Goal: Connect with others: Connect with others

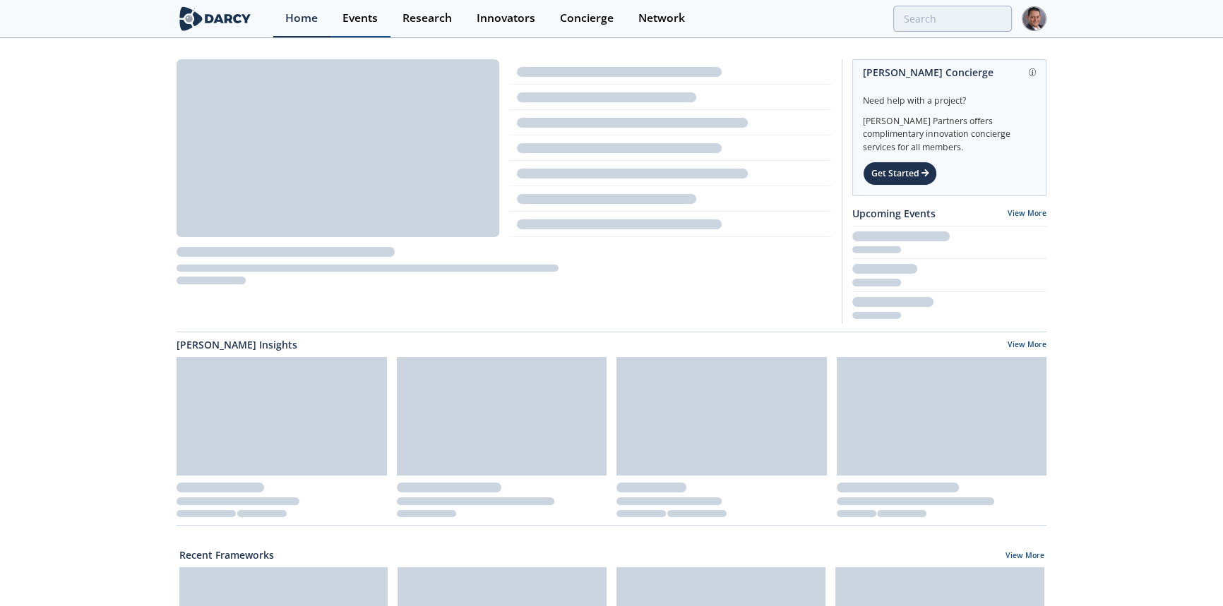
click at [370, 23] on div "Events" at bounding box center [359, 18] width 35 height 11
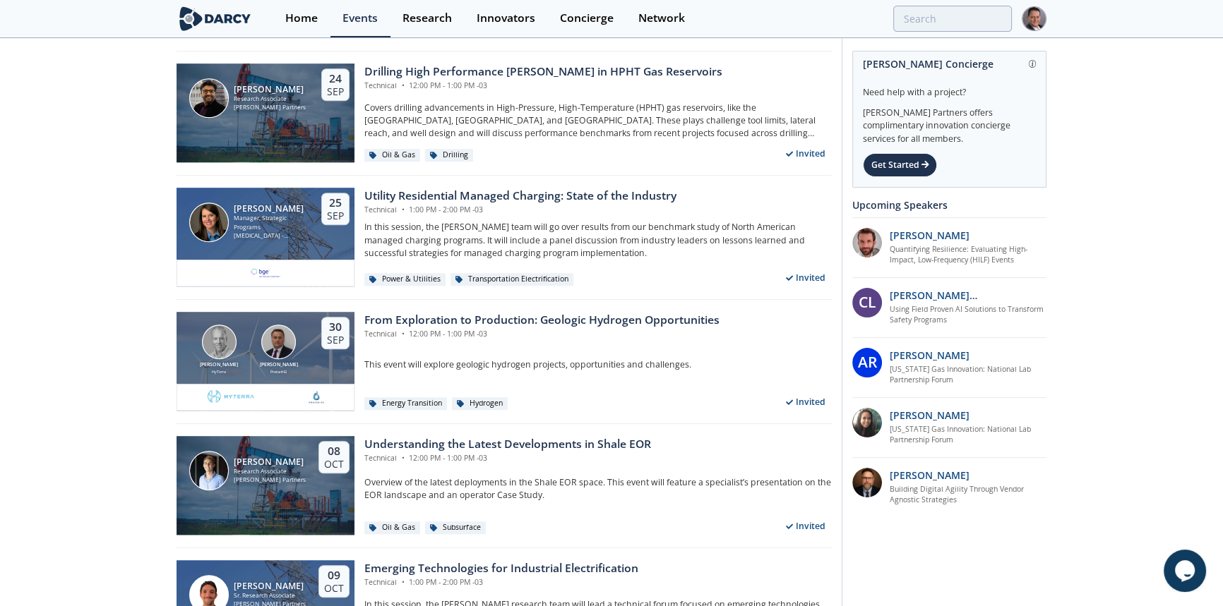
scroll to position [1475, 0]
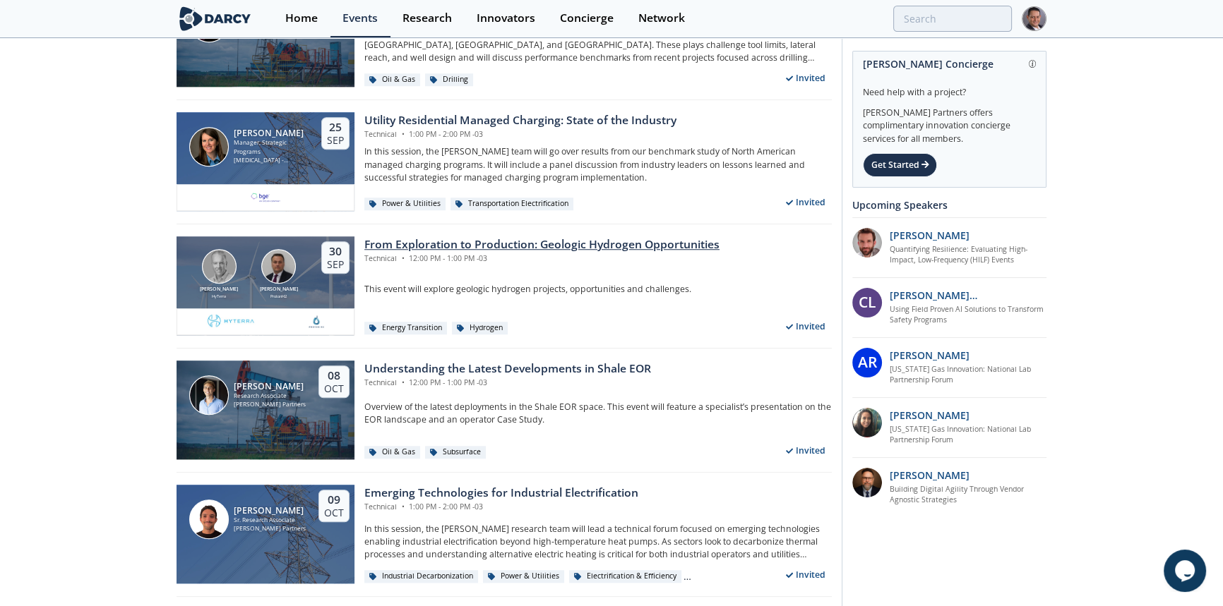
click at [574, 247] on div "From Exploration to Production: Geologic Hydrogen Opportunities" at bounding box center [541, 244] width 355 height 17
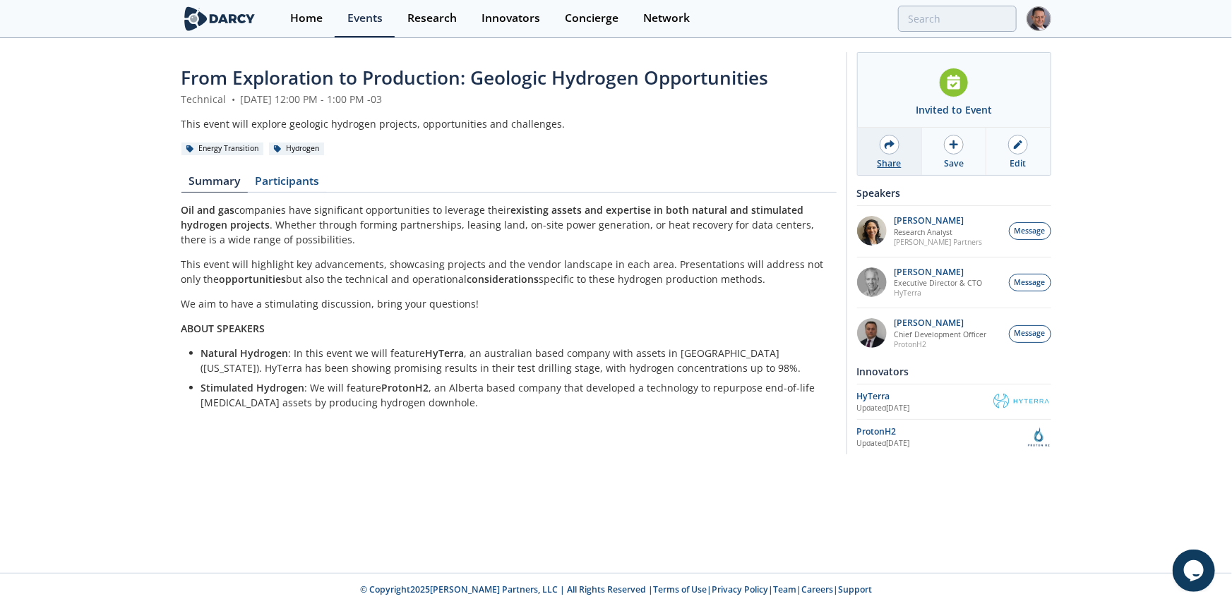
click at [890, 146] on icon at bounding box center [890, 144] width 10 height 8
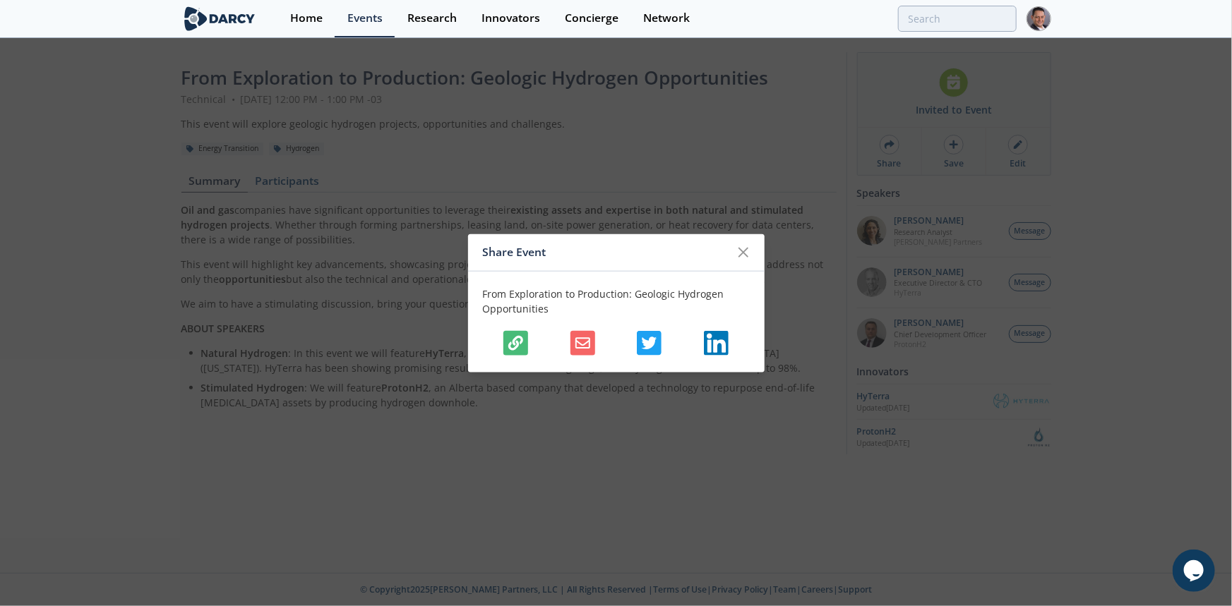
click at [510, 340] on icon "button" at bounding box center [515, 342] width 15 height 15
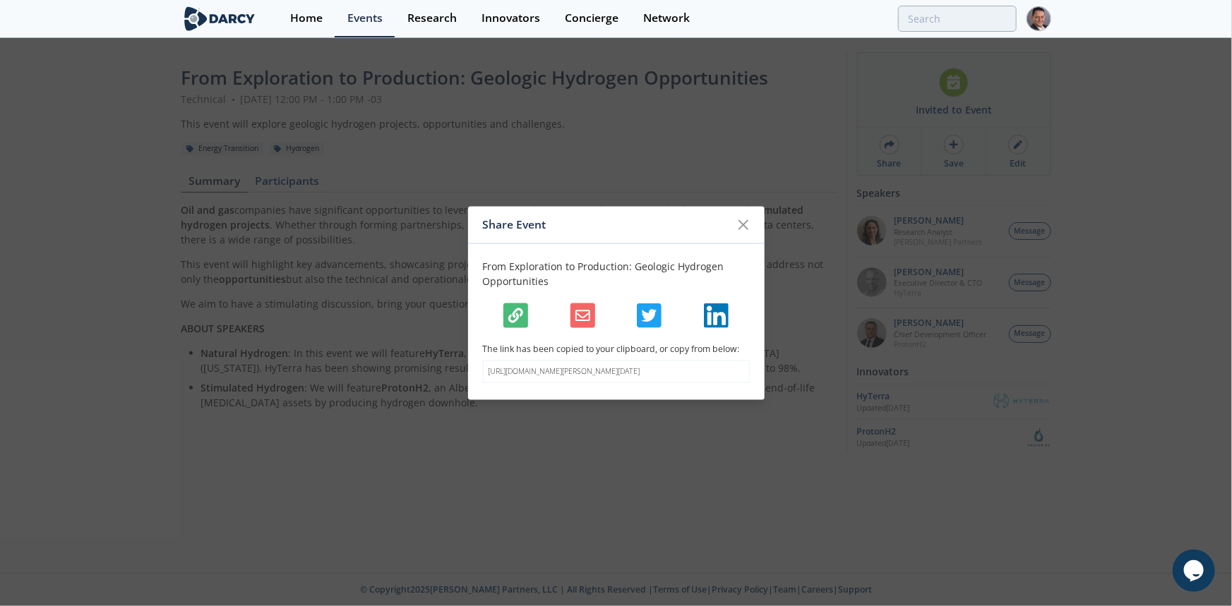
drag, startPoint x: 754, startPoint y: 220, endPoint x: 744, endPoint y: 223, distance: 10.3
click at [753, 220] on div at bounding box center [743, 224] width 27 height 27
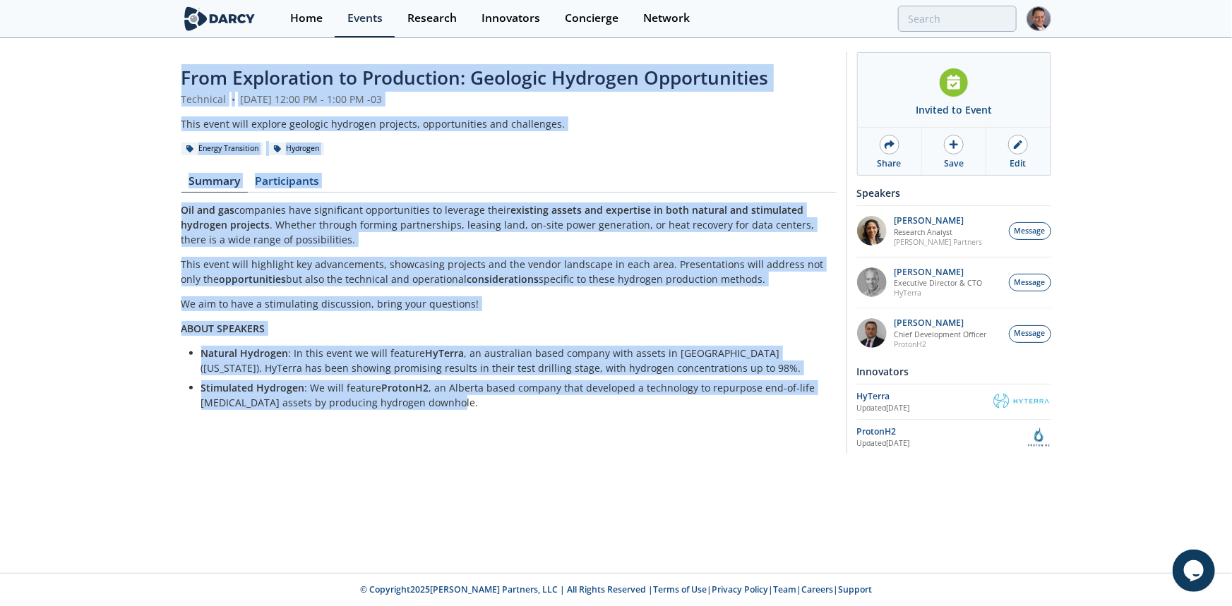
drag, startPoint x: 472, startPoint y: 402, endPoint x: 138, endPoint y: 78, distance: 466.3
click at [138, 78] on div "From Exploration to Production: Geologic Hydrogen Opportunities Technical • Sep…" at bounding box center [616, 257] width 1232 height 435
copy div "From Exploration to Production: Geologic Hydrogen Opportunities Technical • Sep…"
click at [439, 165] on div "From Exploration to Production: Geologic Hydrogen Opportunities Technical • Sep…" at bounding box center [508, 256] width 655 height 385
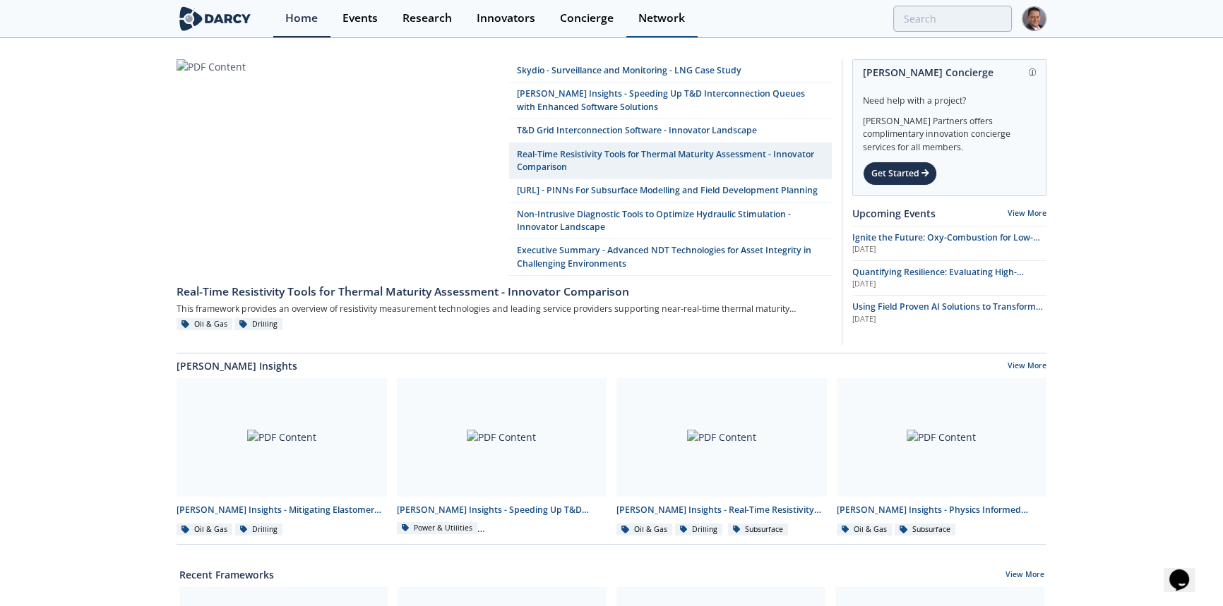
click at [649, 18] on div "Network" at bounding box center [661, 18] width 47 height 11
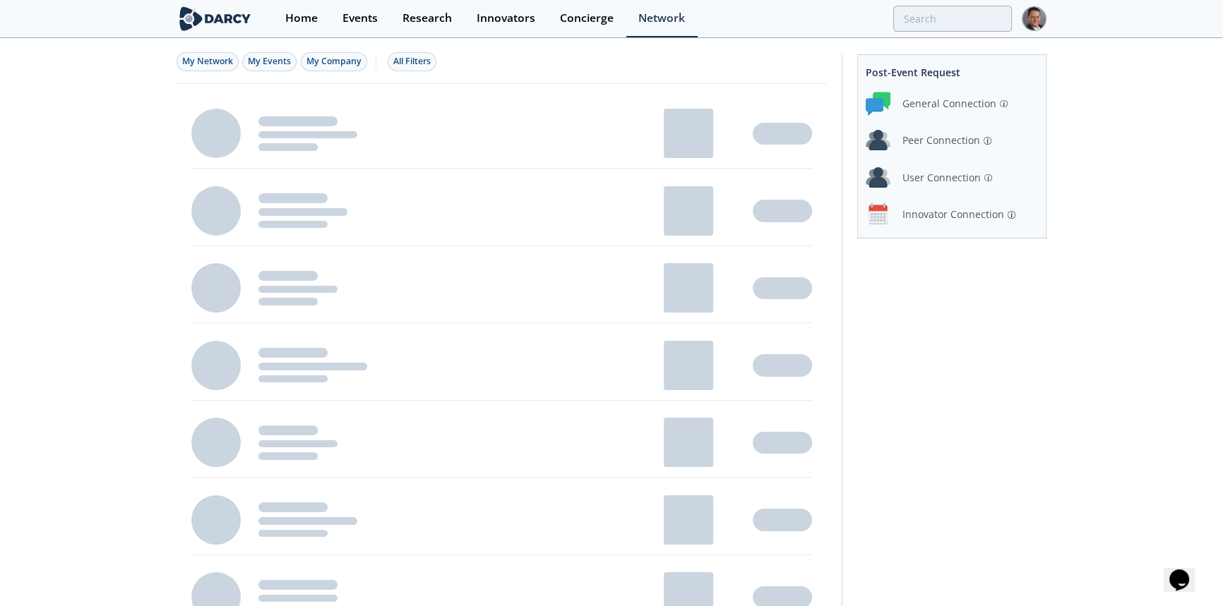
click at [953, 176] on div "User Connection" at bounding box center [941, 177] width 78 height 15
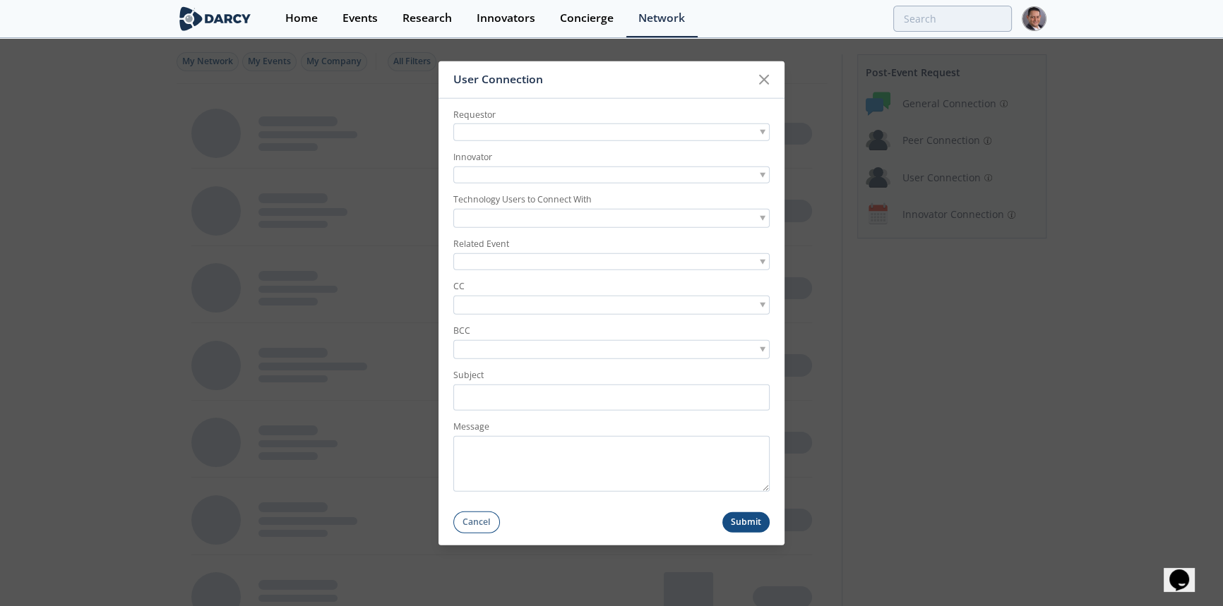
click at [542, 133] on div at bounding box center [611, 133] width 316 height 18
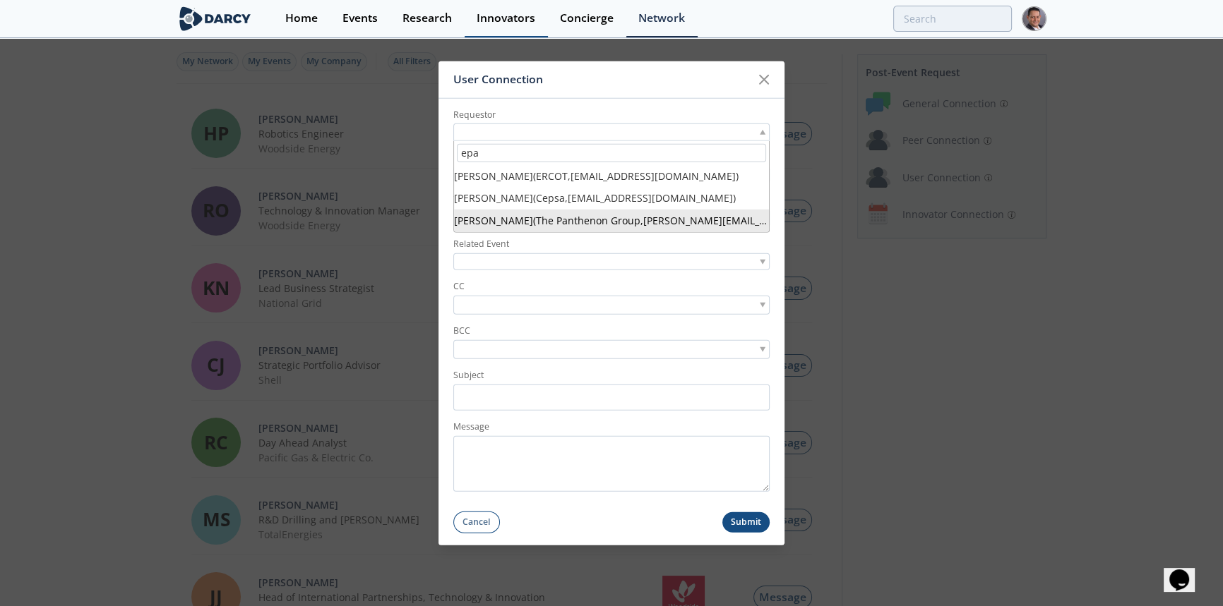
type input "epa"
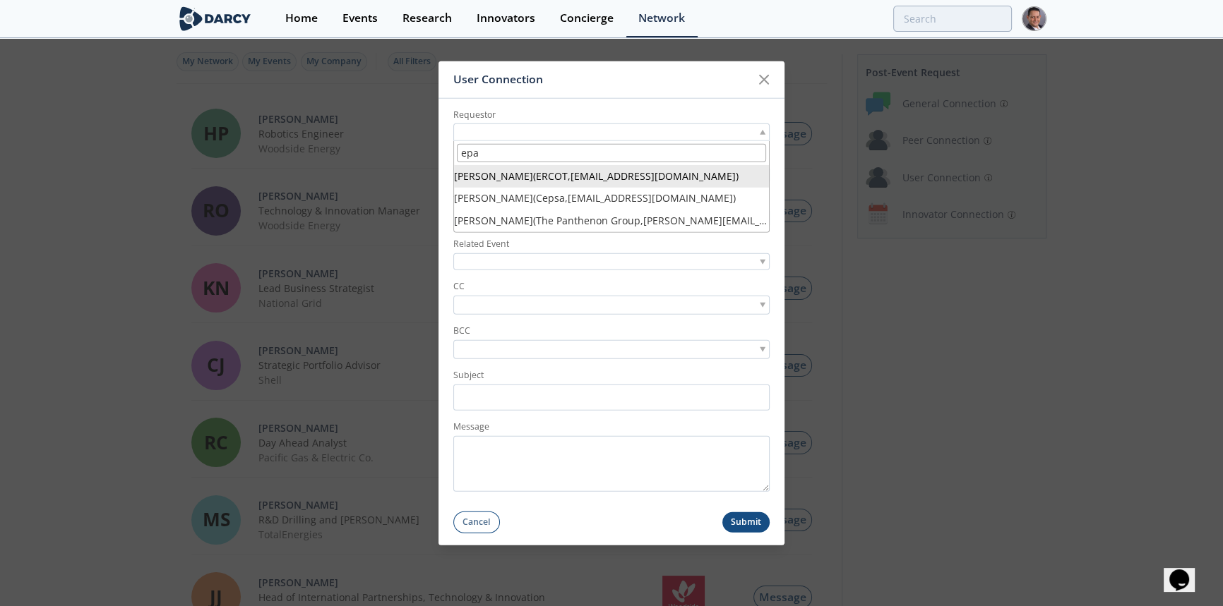
click at [532, 155] on input "epa" at bounding box center [611, 153] width 309 height 19
click at [486, 148] on input "epa" at bounding box center [611, 153] width 309 height 19
drag, startPoint x: 489, startPoint y: 150, endPoint x: 427, endPoint y: 150, distance: 62.1
click at [427, 150] on div "User Connection Requestor epa Ajay Mannepalli ( ERCOT , amannepalli@ercot.com )…" at bounding box center [611, 303] width 1223 height 606
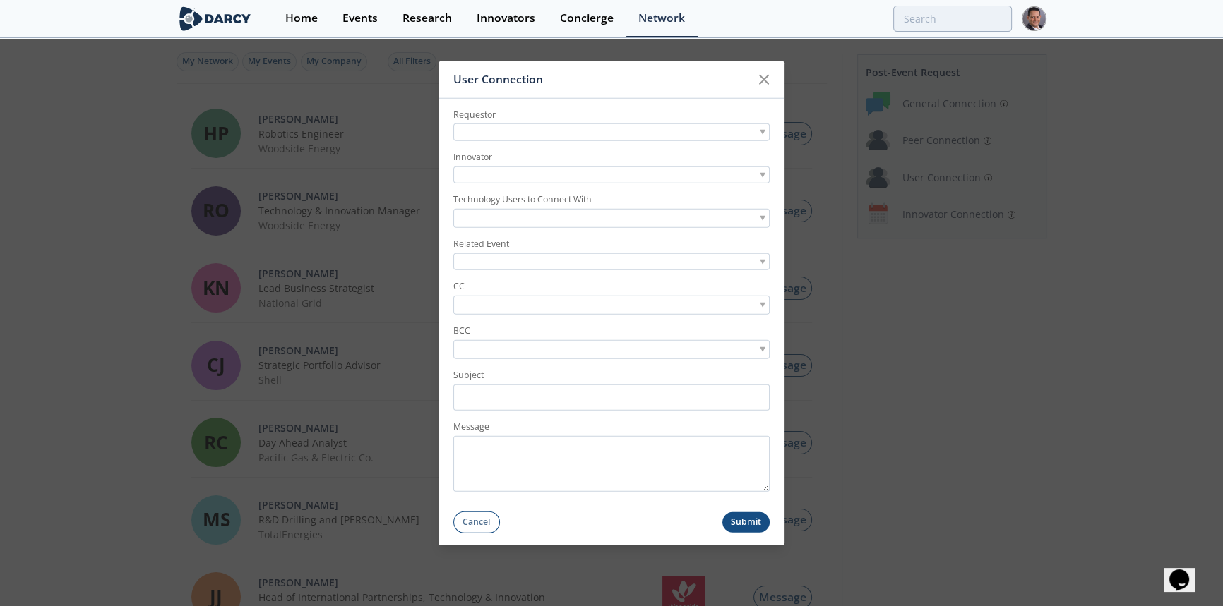
click at [505, 130] on div at bounding box center [611, 133] width 316 height 18
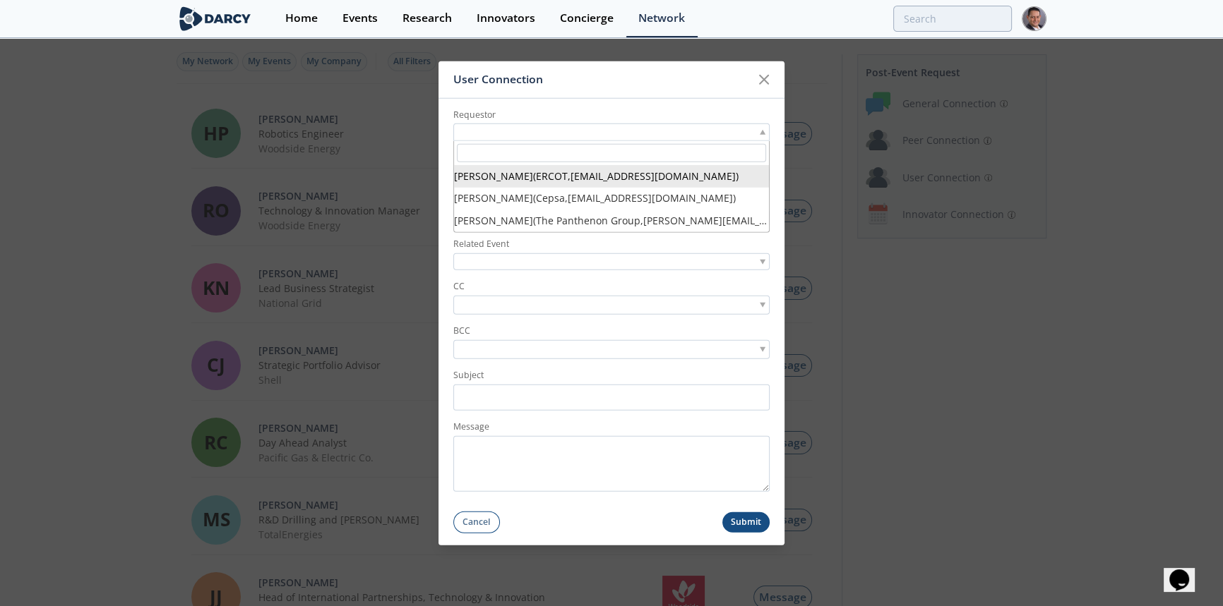
click at [490, 153] on input "search" at bounding box center [611, 153] width 309 height 19
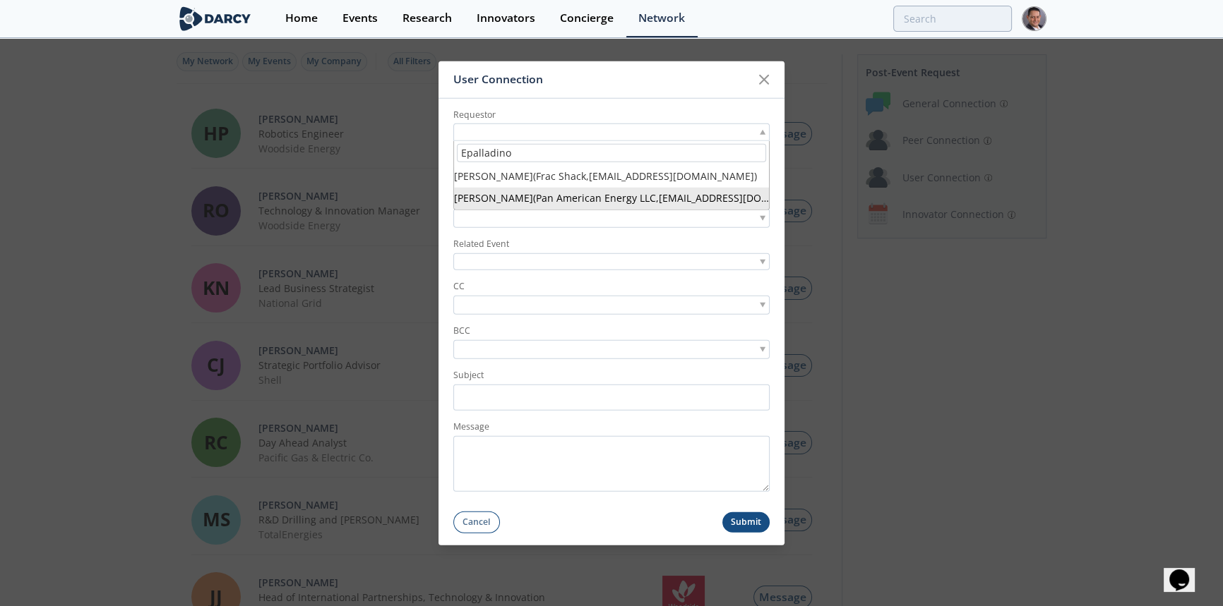
type input "Epalladino"
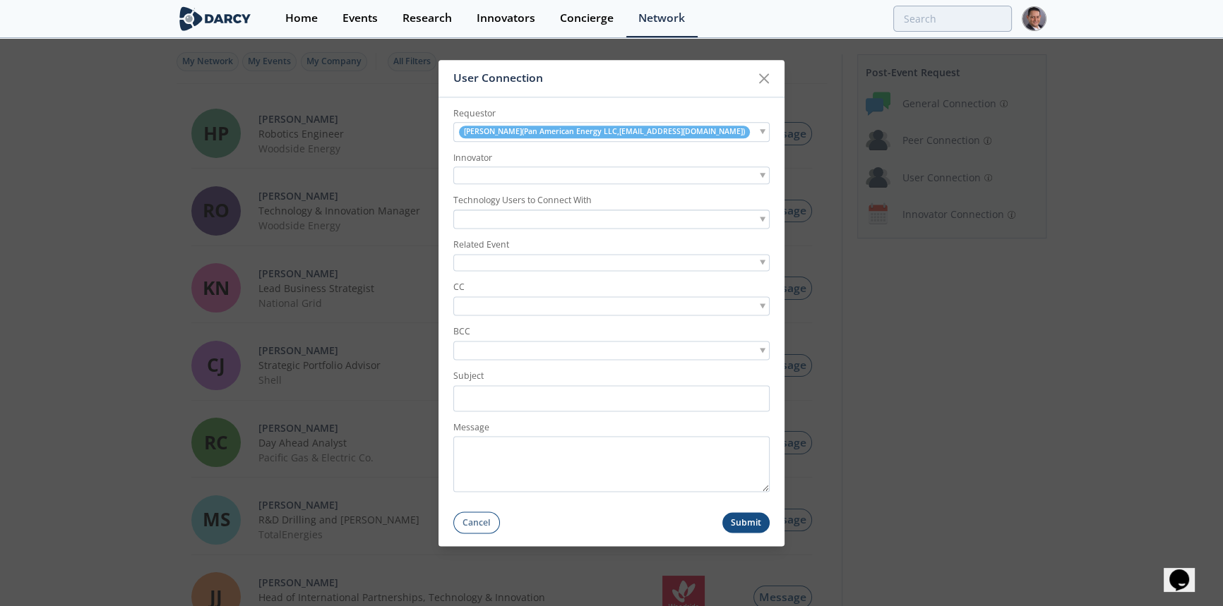
click at [537, 176] on div at bounding box center [611, 176] width 316 height 18
type input "nab"
drag, startPoint x: 513, startPoint y: 198, endPoint x: 448, endPoint y: 196, distance: 65.7
click at [448, 196] on form "Requestor Emanuel Palladino ( Pan American Energy LLC , epalladino@pan-energy.c…" at bounding box center [611, 315] width 346 height 437
click at [680, 135] on span "Emanuel Palladino ( Pan American Energy LLC , epalladino@pan-energy.com )" at bounding box center [604, 132] width 281 height 11
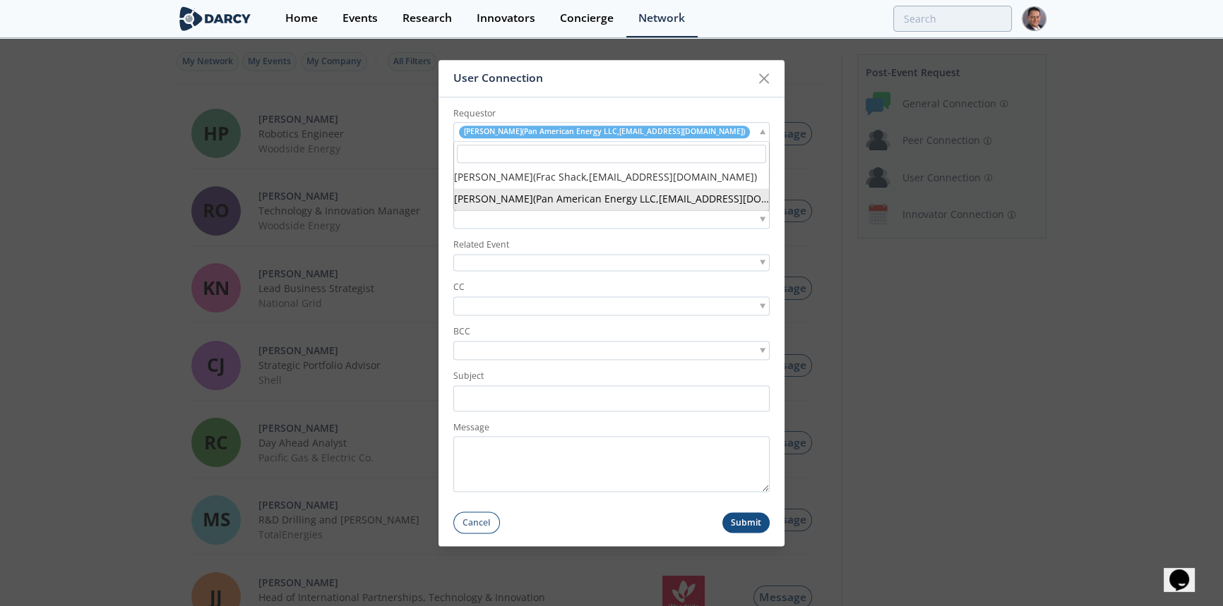
click at [738, 108] on label "Requestor" at bounding box center [611, 113] width 316 height 13
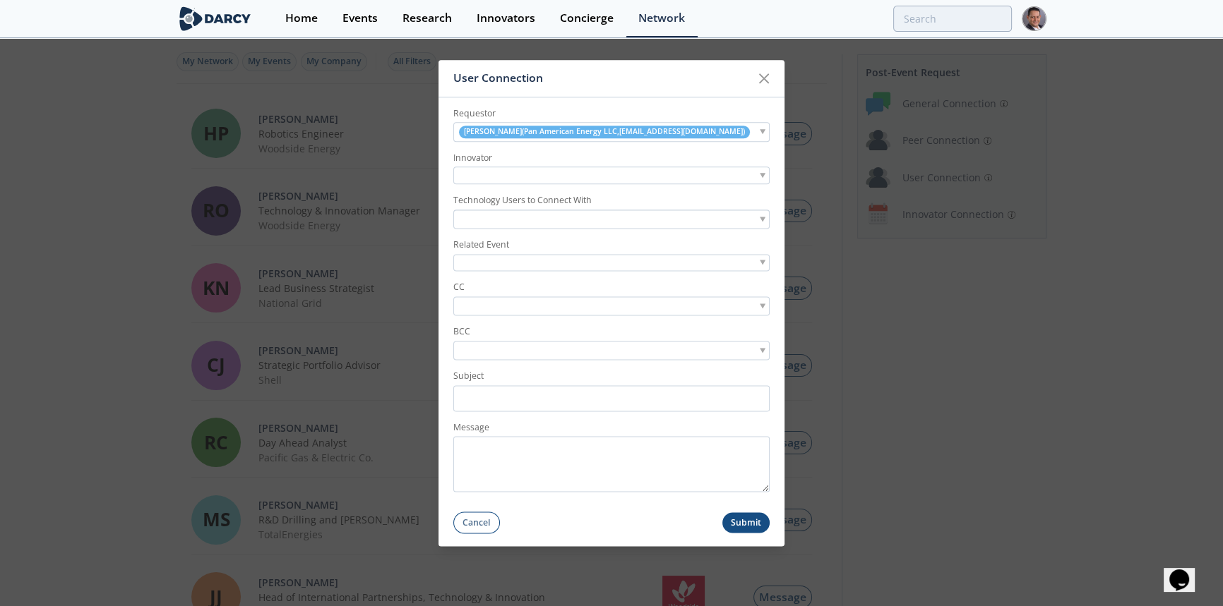
click at [493, 174] on div at bounding box center [611, 176] width 316 height 18
click at [489, 198] on input "search" at bounding box center [611, 196] width 309 height 19
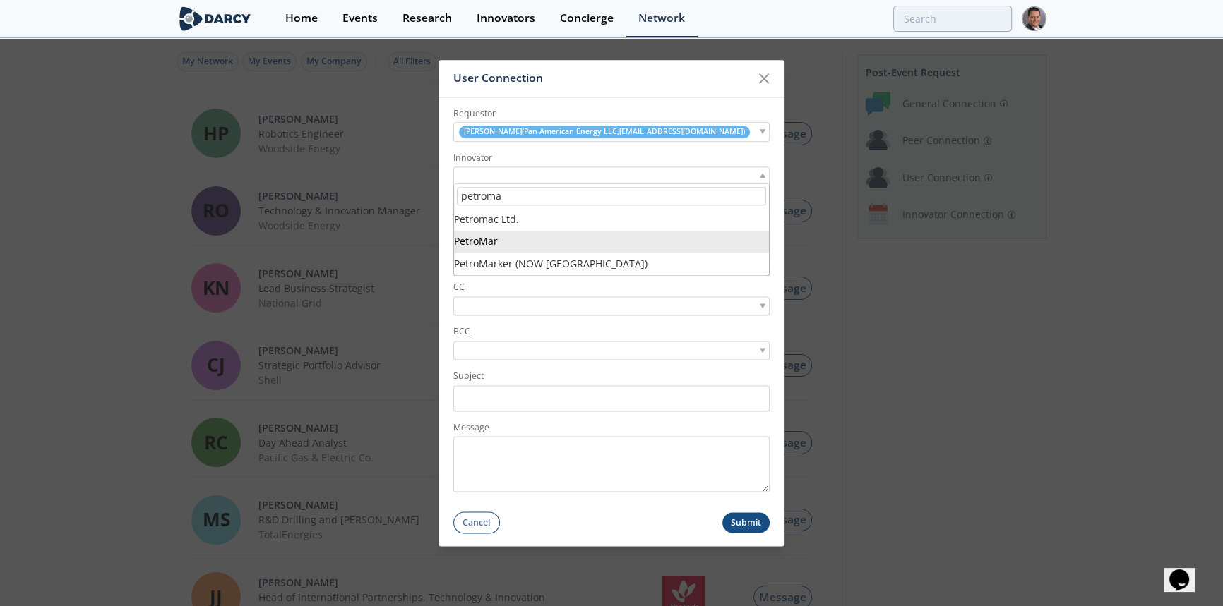
type input "petroma"
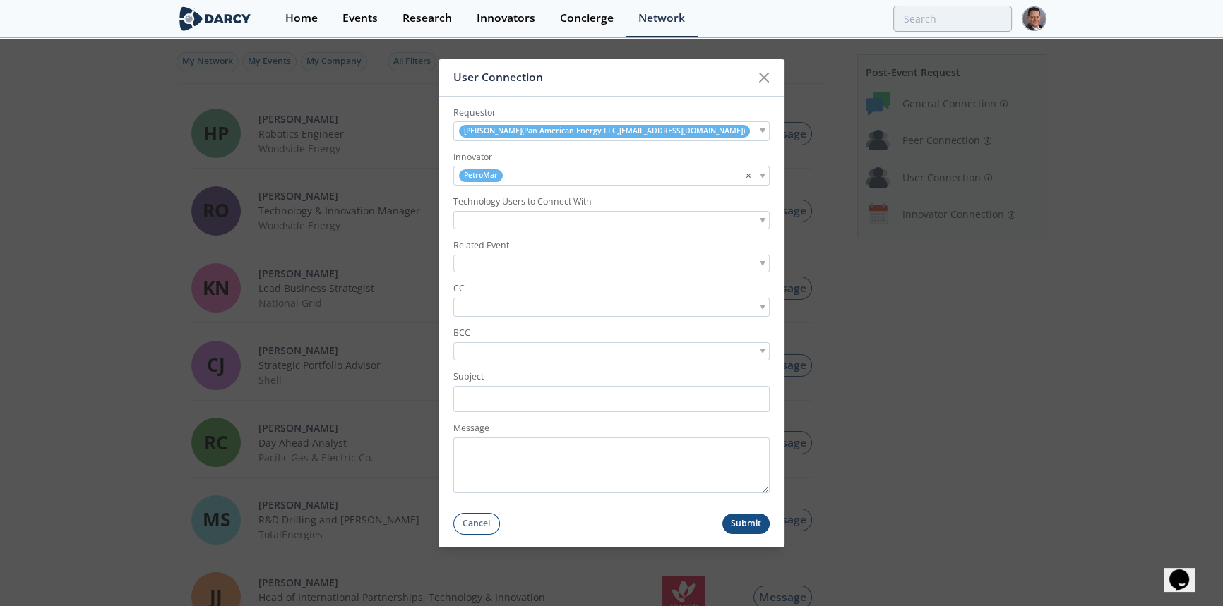
click at [575, 203] on label "Technology Users to Connect With" at bounding box center [611, 202] width 316 height 13
click at [763, 217] on div at bounding box center [611, 220] width 316 height 19
click at [504, 224] on input "search" at bounding box center [505, 220] width 97 height 15
click at [490, 274] on form "Requestor Emanuel Palladino ( Pan American Energy LLC , epalladino@pan-energy.c…" at bounding box center [611, 315] width 346 height 439
click at [762, 263] on span at bounding box center [763, 263] width 6 height 5
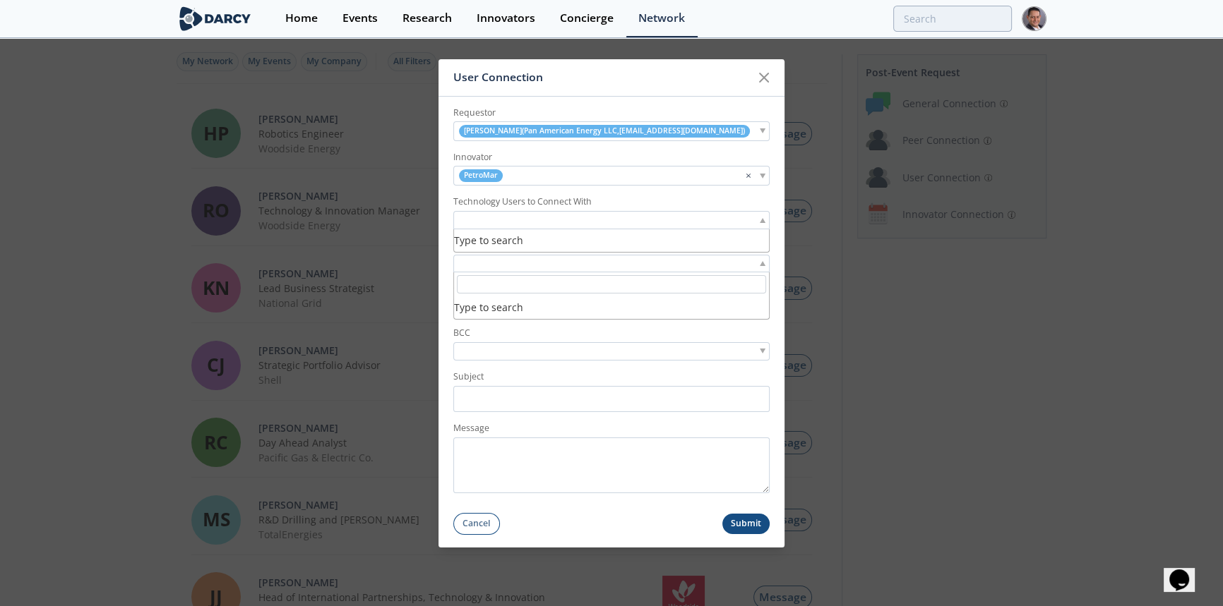
click at [542, 219] on input "search" at bounding box center [505, 220] width 97 height 15
click at [763, 74] on icon at bounding box center [763, 76] width 17 height 17
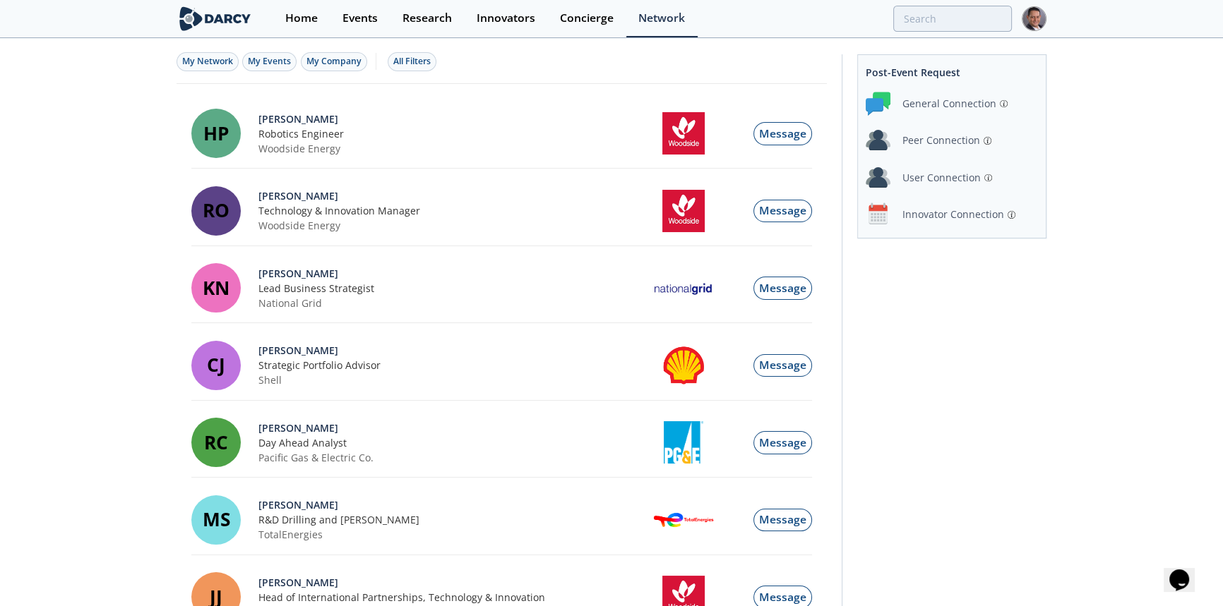
click at [936, 216] on div "Innovator Connection" at bounding box center [953, 214] width 102 height 15
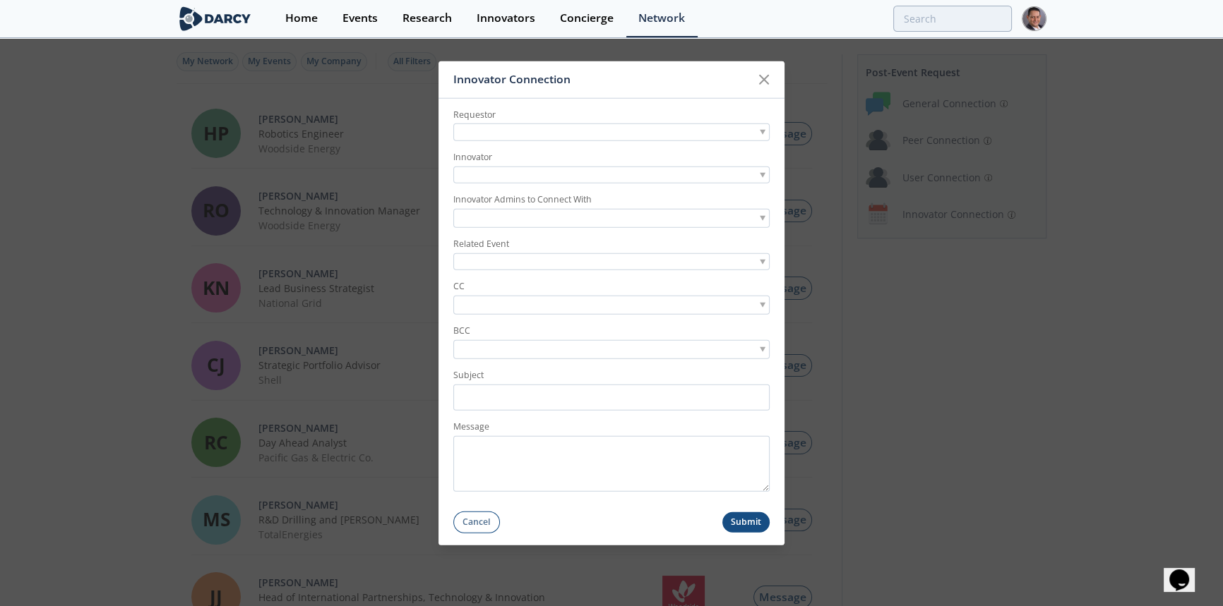
click at [513, 127] on div at bounding box center [611, 133] width 316 height 18
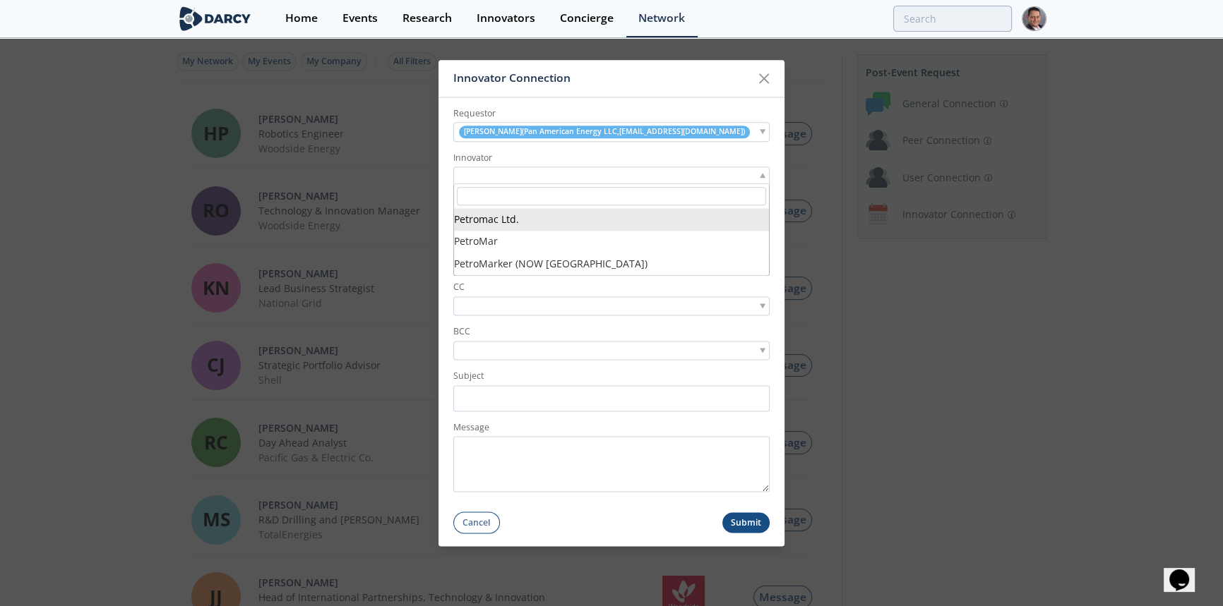
click at [629, 179] on div at bounding box center [611, 176] width 316 height 18
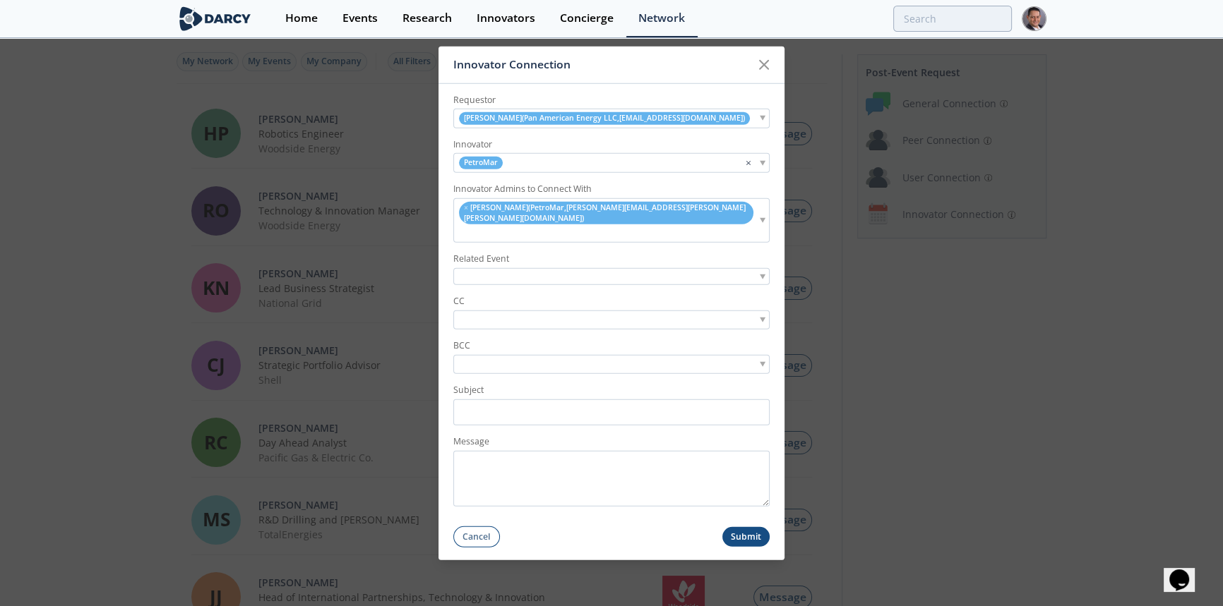
click at [474, 226] on input "search" at bounding box center [466, 233] width 18 height 15
type input "s"
click at [489, 295] on label "CC" at bounding box center [611, 301] width 316 height 13
click at [479, 313] on input "search" at bounding box center [505, 320] width 97 height 15
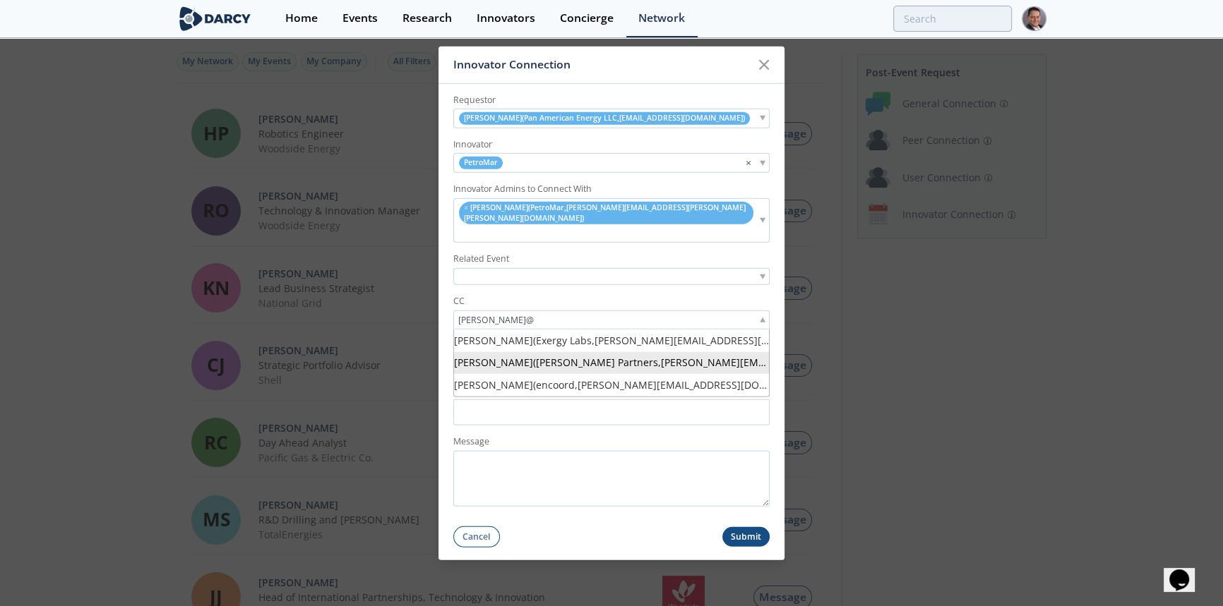
type input "andres@"
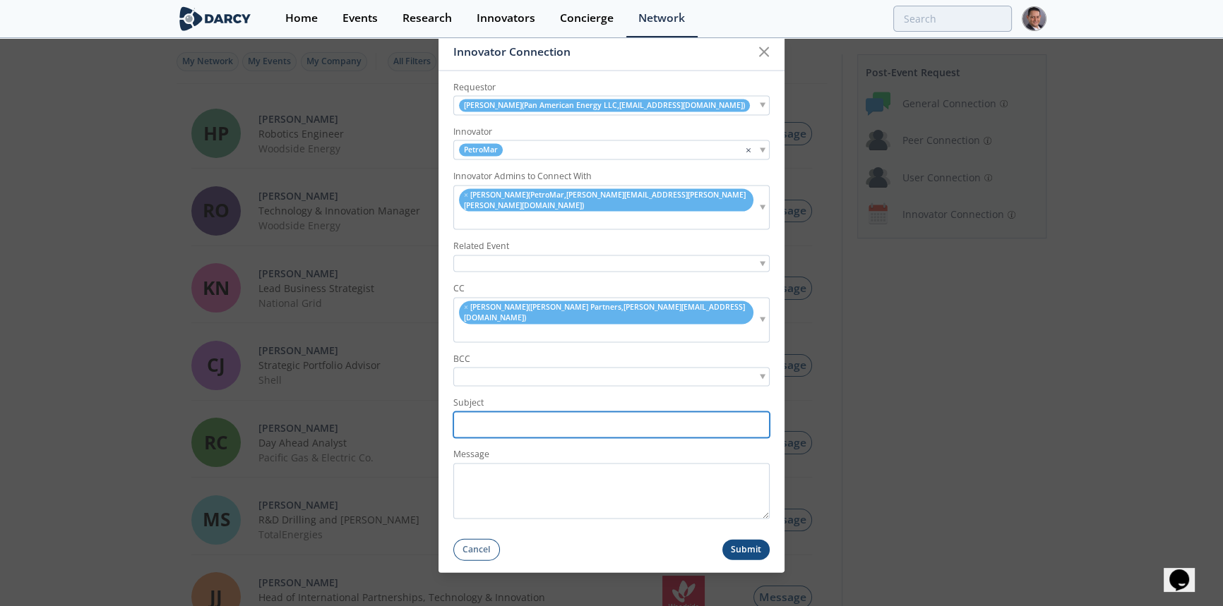
click at [467, 412] on input "Subject" at bounding box center [611, 425] width 316 height 26
click at [604, 253] on div "Related Event" at bounding box center [611, 255] width 316 height 32
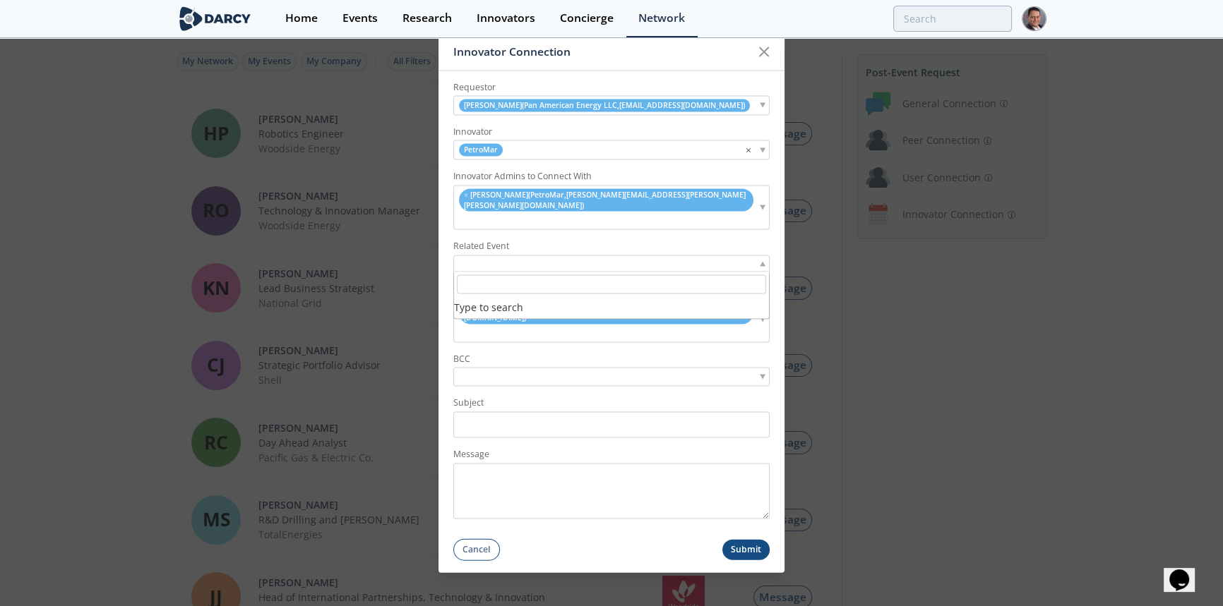
click at [628, 257] on div at bounding box center [611, 264] width 316 height 18
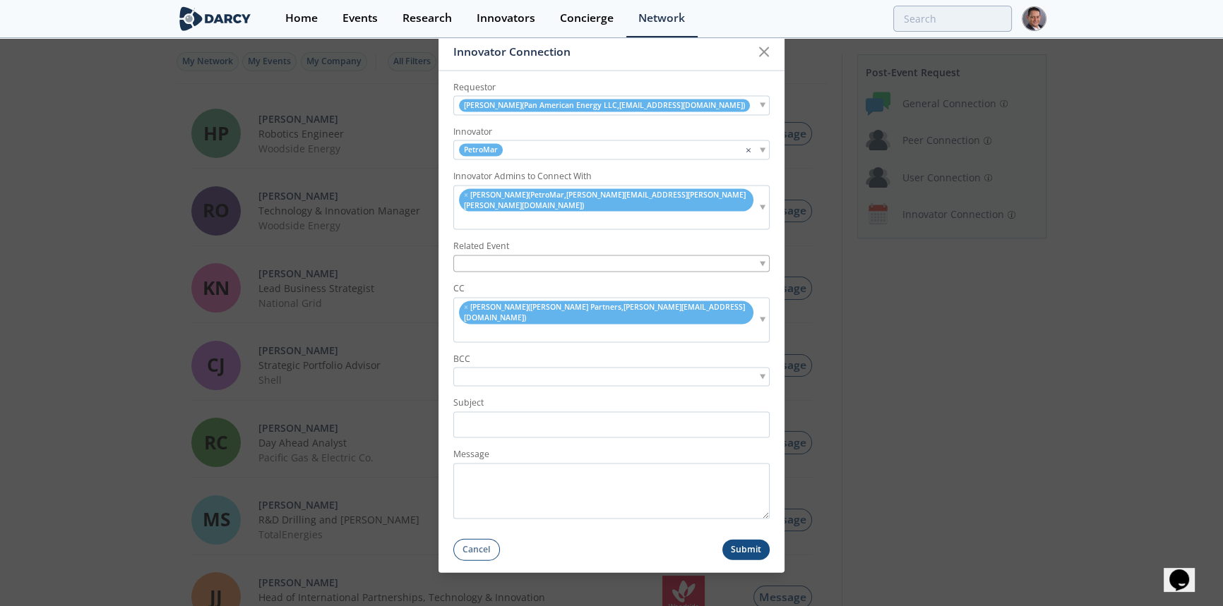
click at [757, 263] on div at bounding box center [611, 264] width 316 height 18
click at [704, 265] on div at bounding box center [611, 264] width 316 height 18
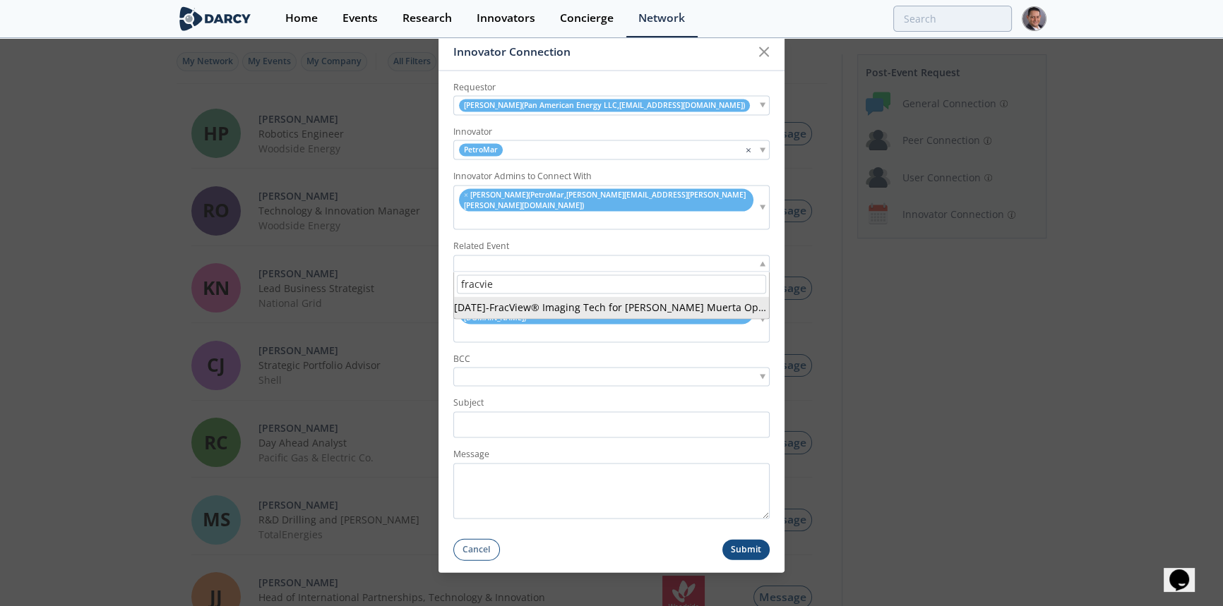
type input "fracvie"
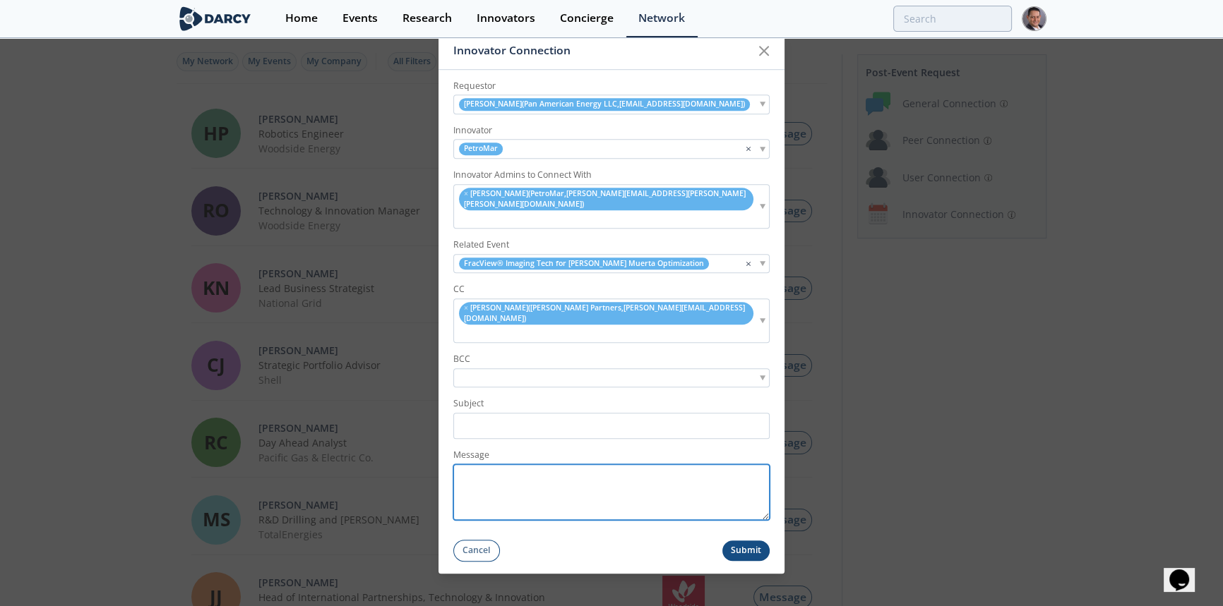
click at [503, 465] on textarea "Message" at bounding box center [611, 493] width 316 height 56
paste textarea "Hi Emanuel, As a follow-up to the discussions around advanced wellbore characte…"
type textarea "Hi Emanuel, As a follow-up to the discussions around advanced wellbore characte…"
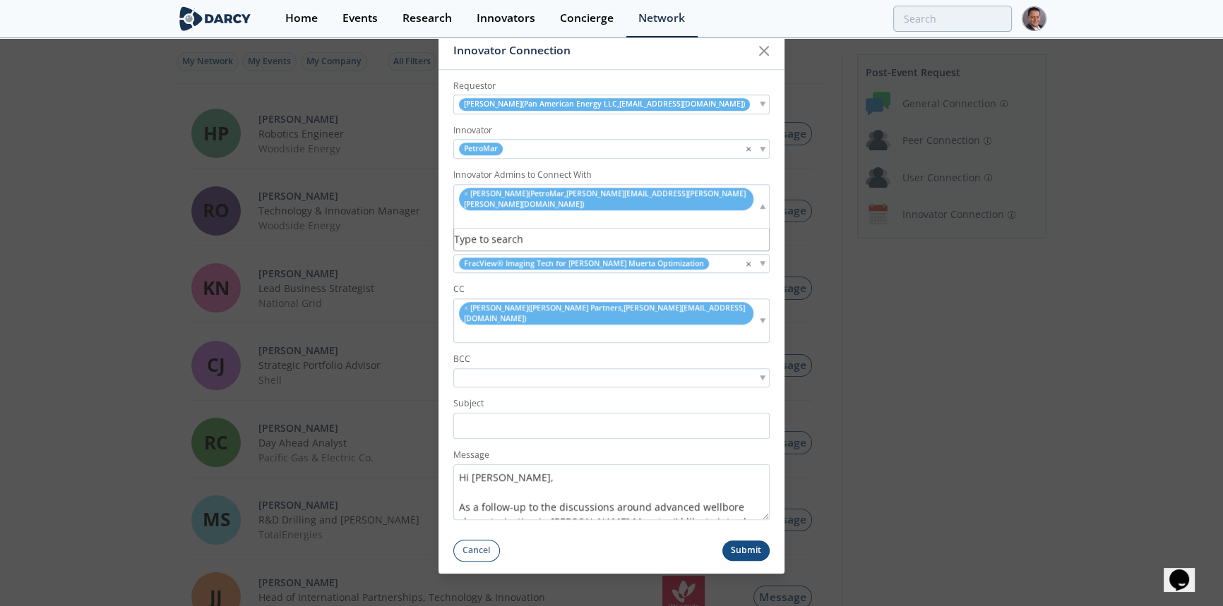
click at [674, 219] on ul "× Scott Boone ( PetroMar , scott.boone@nabors.com )" at bounding box center [606, 206] width 304 height 40
click at [681, 219] on div "× Scott Boone ( PetroMar , scott.boone@nabors.com )" at bounding box center [611, 206] width 316 height 44
paste input "Sebastian.Basualdo@nabors.com"
type input "Sebastian.Basualdo@nabors.com"
click at [679, 219] on div "× Scott Boone ( PetroMar , scott.boone@nabors.com )" at bounding box center [611, 206] width 316 height 44
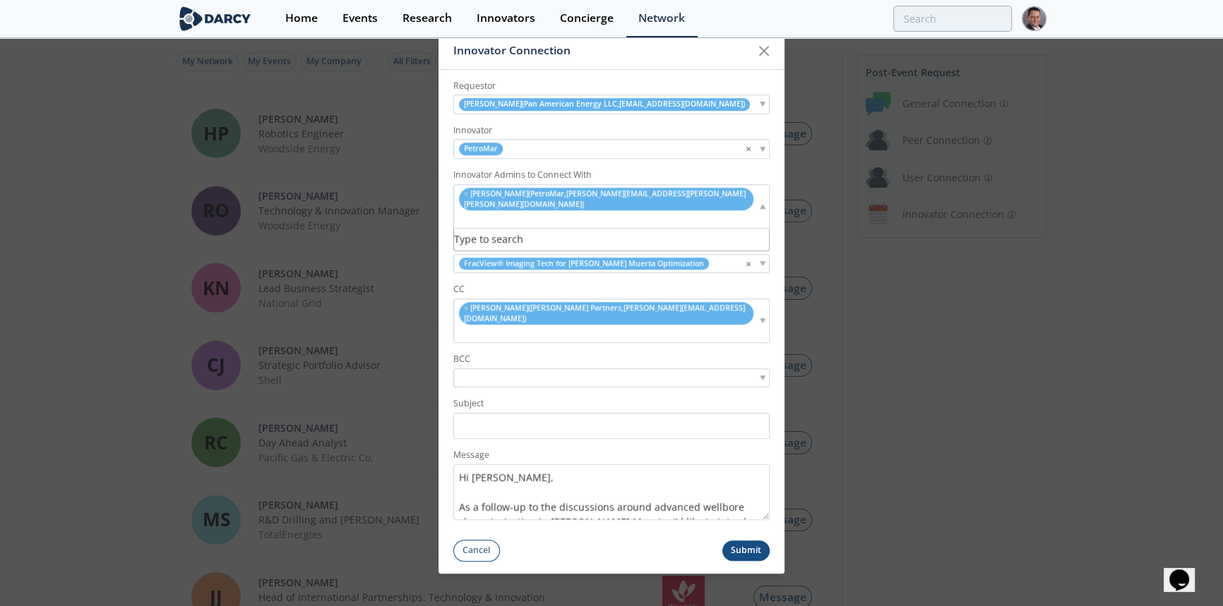
click at [677, 218] on div "× Scott Boone ( PetroMar , scott.boone@nabors.com )" at bounding box center [611, 206] width 316 height 44
paste input "Sebastian.Basualdo@nabors.com"
type input "Sebastian.Basualdo@nabors.com"
click at [678, 219] on div "× Scott Boone ( PetroMar , scott.boone@nabors.com )" at bounding box center [611, 206] width 316 height 44
click at [686, 224] on div "× Scott Boone ( PetroMar , scott.boone@nabors.com )" at bounding box center [611, 206] width 316 height 44
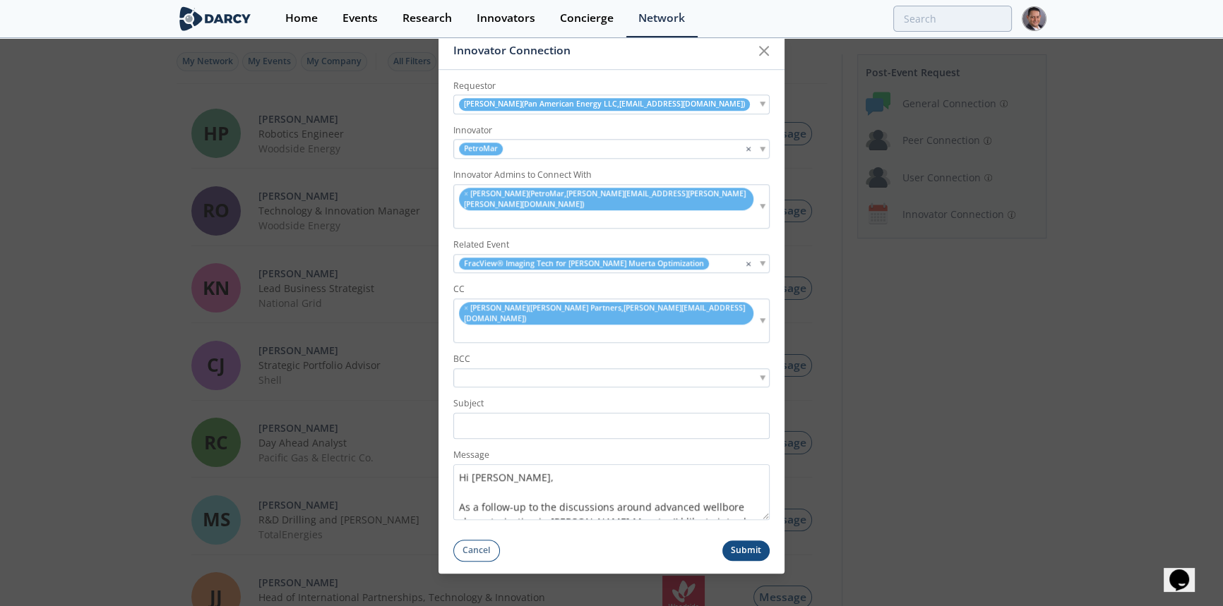
paste input "Sebastian.Basualdo@nabors.com"
type input "Sebastian.Basualdo@nabors.com"
click at [474, 327] on input "search" at bounding box center [466, 334] width 18 height 15
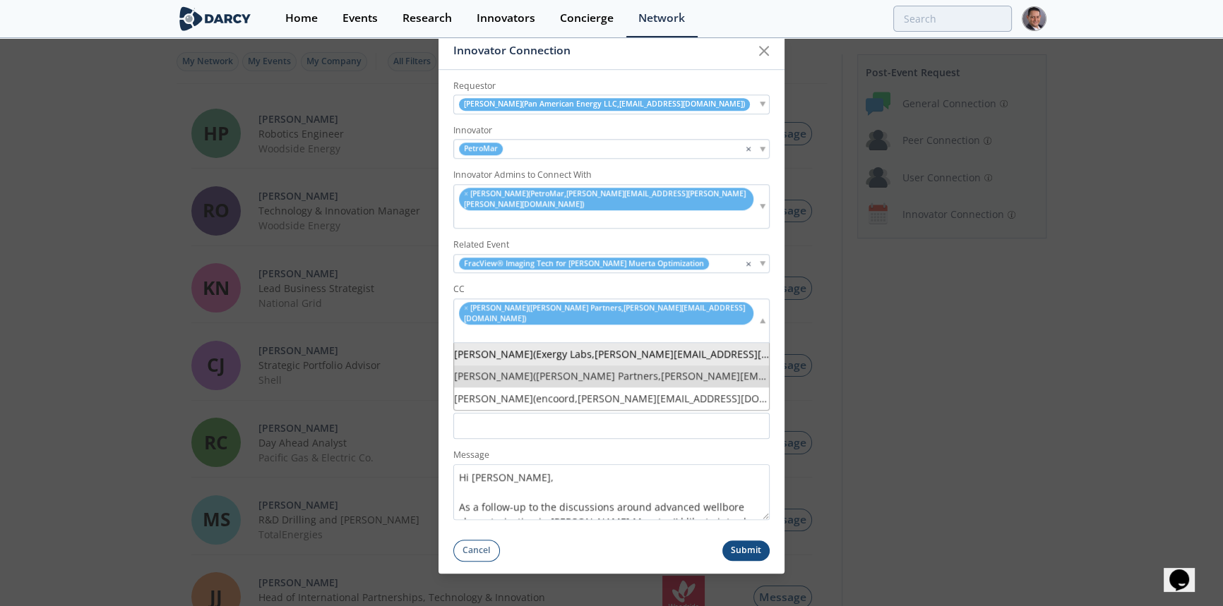
paste input "Sebastian.Basualdo@nabors.com"
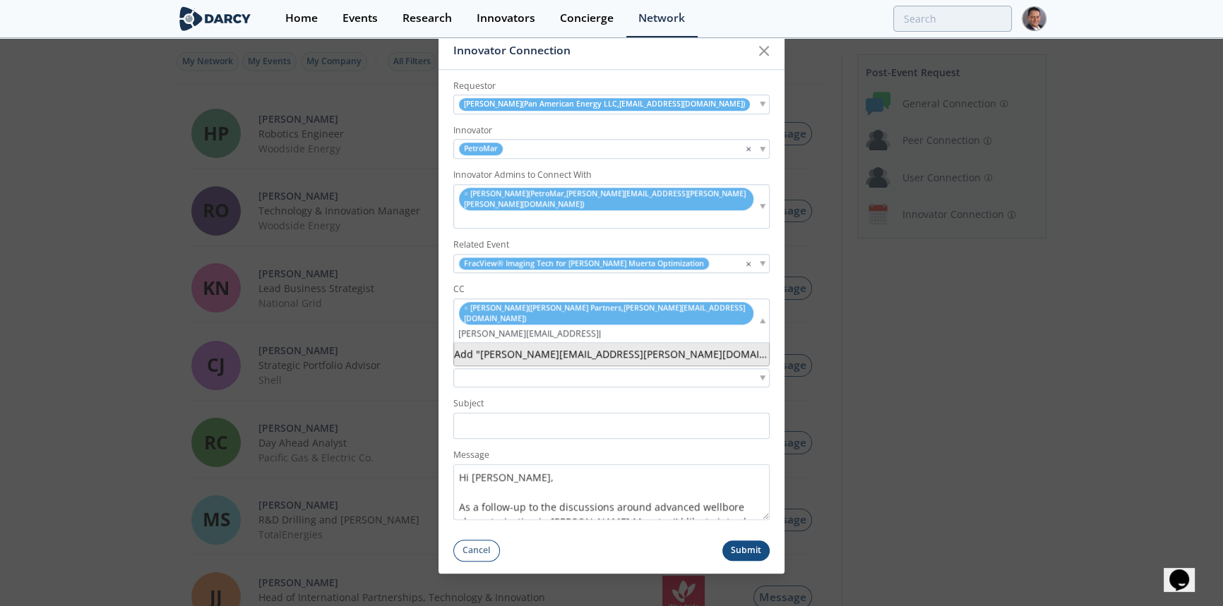
type input "Sebastian.Basualdo@nabors.com"
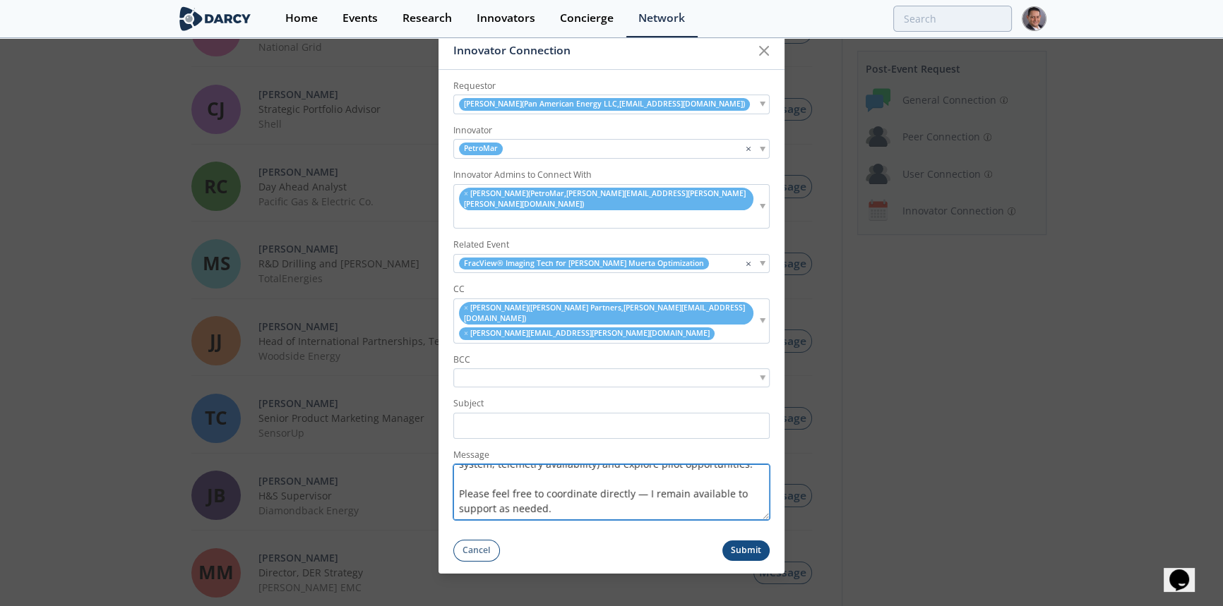
scroll to position [347, 0]
click at [645, 465] on textarea "Hi Emanuel, As a follow-up to the discussions around advanced wellbore characte…" at bounding box center [611, 493] width 316 height 56
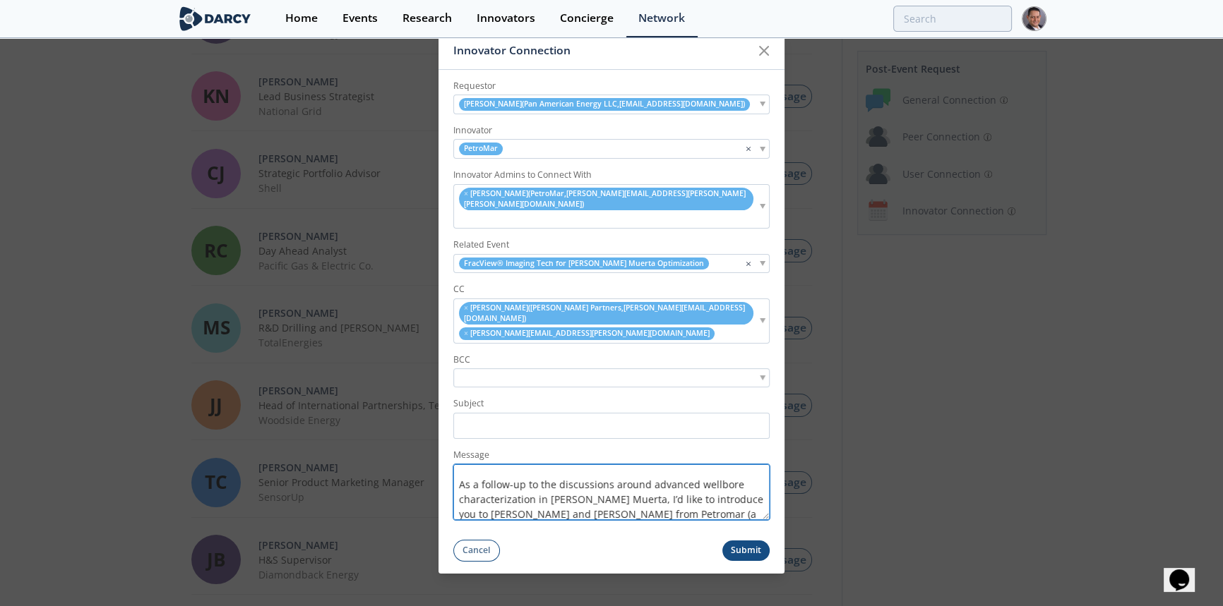
scroll to position [0, 0]
type textarea "Hi Emanuel, As a follow-up to the discussions around advanced wellbore characte…"
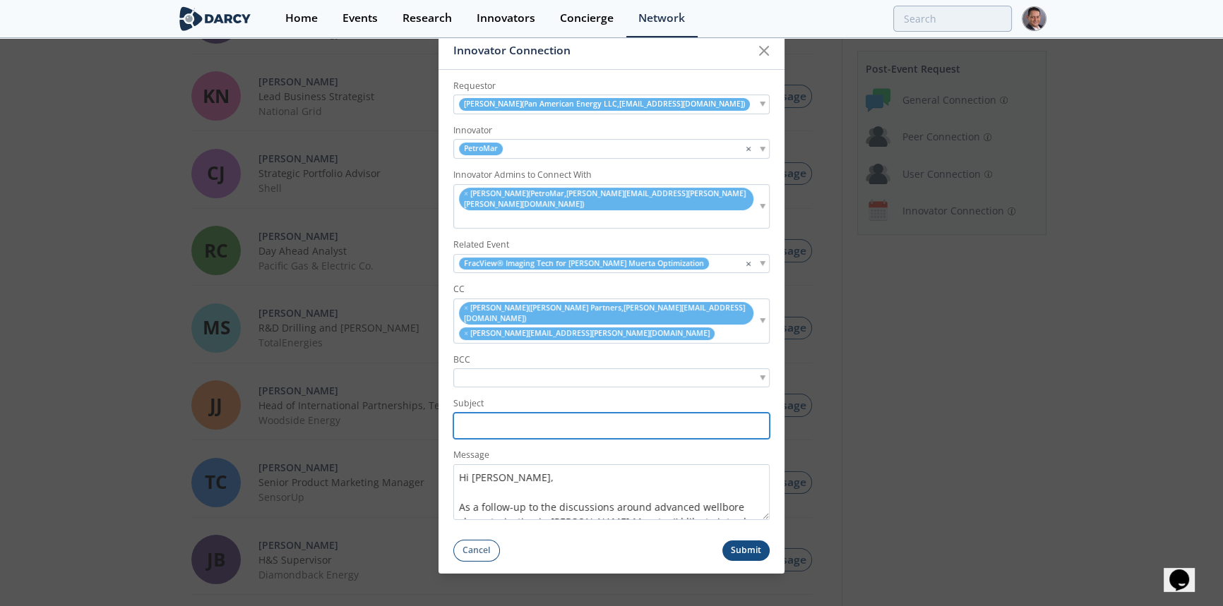
click at [499, 413] on input "Subject" at bounding box center [611, 426] width 316 height 26
drag, startPoint x: 544, startPoint y: 407, endPoint x: 563, endPoint y: 405, distance: 19.1
click at [563, 413] on input "Darcy Connecting Vista with Openfield – VMWG" at bounding box center [611, 426] width 316 height 26
drag, startPoint x: 585, startPoint y: 407, endPoint x: 628, endPoint y: 404, distance: 43.2
click at [628, 413] on input "Darcy Connecting PAE with Openfield – VMWG" at bounding box center [611, 426] width 316 height 26
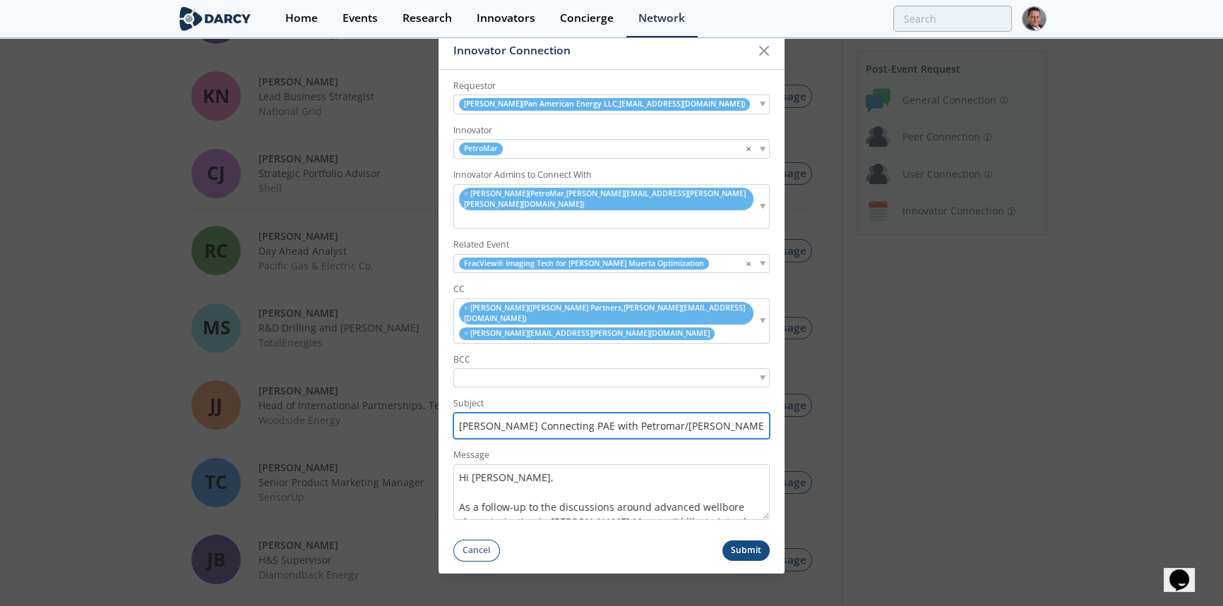
click at [733, 413] on input "Darcy Connecting PAE with Petromar/Nabors – VMWG" at bounding box center [611, 426] width 316 height 26
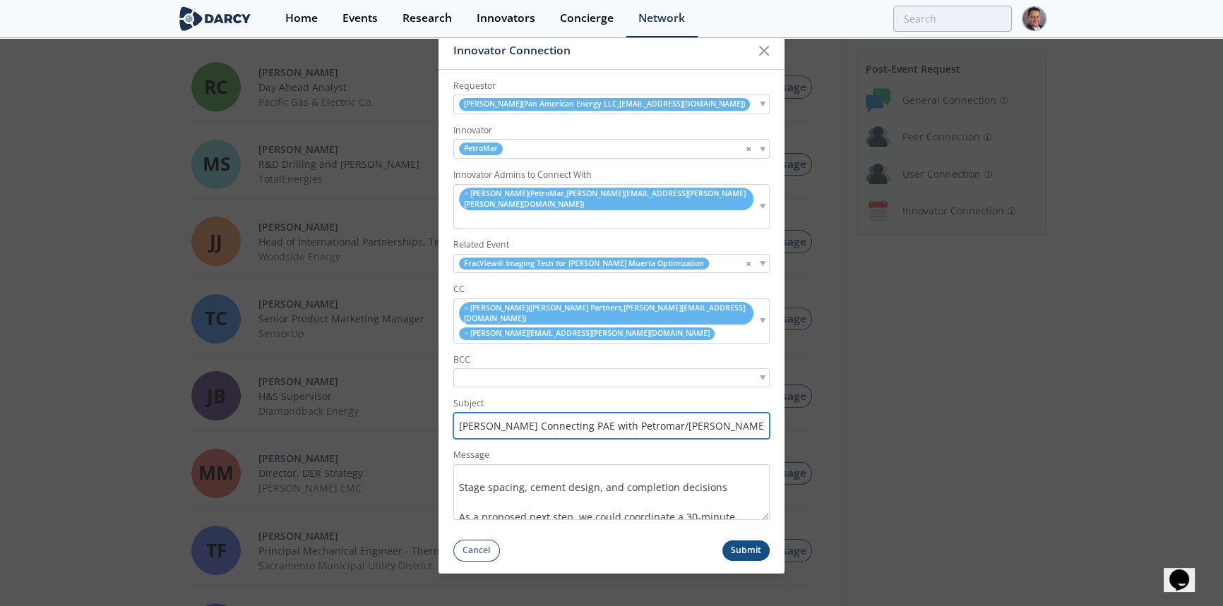
scroll to position [385, 0]
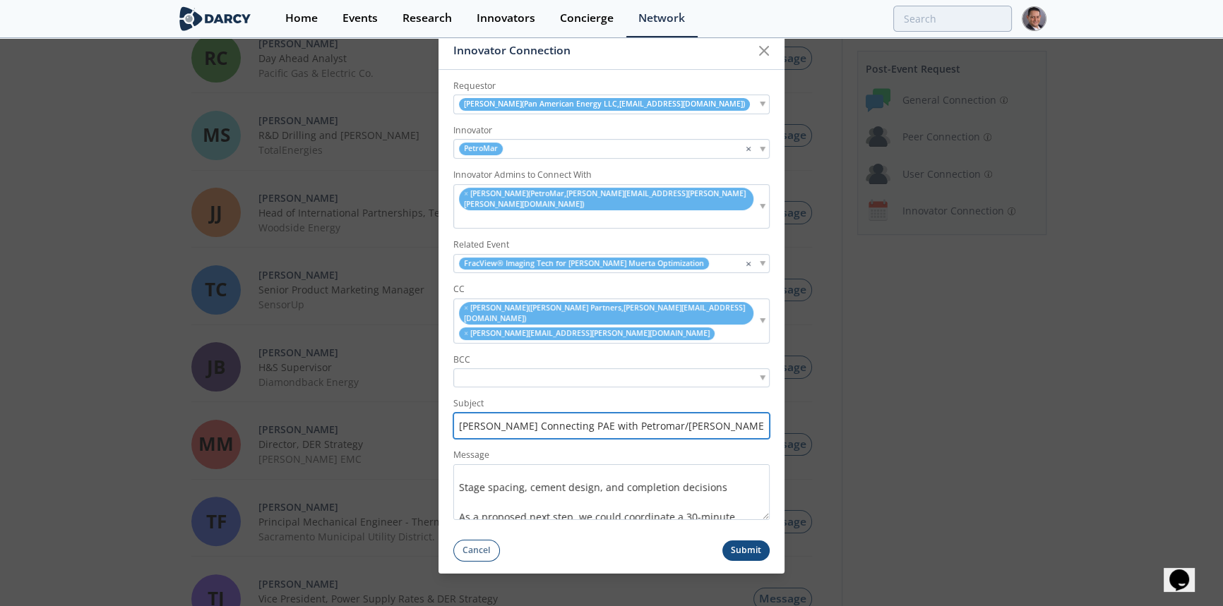
type input "Darcy Connecting PAE with Petromar/Nabors – VMWG"
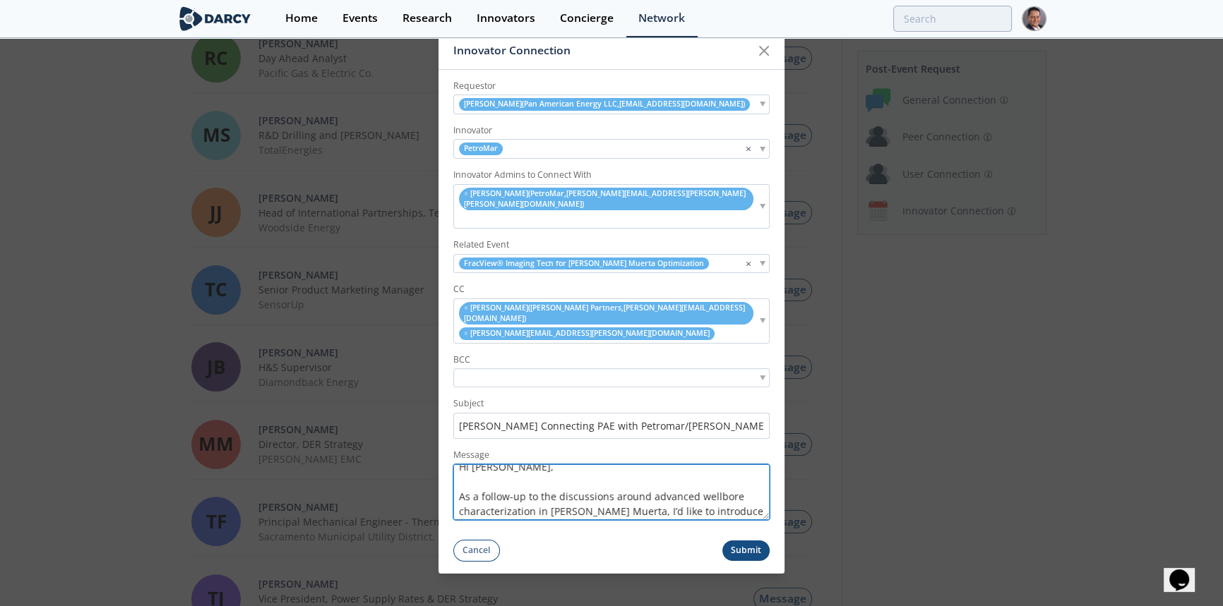
scroll to position [0, 0]
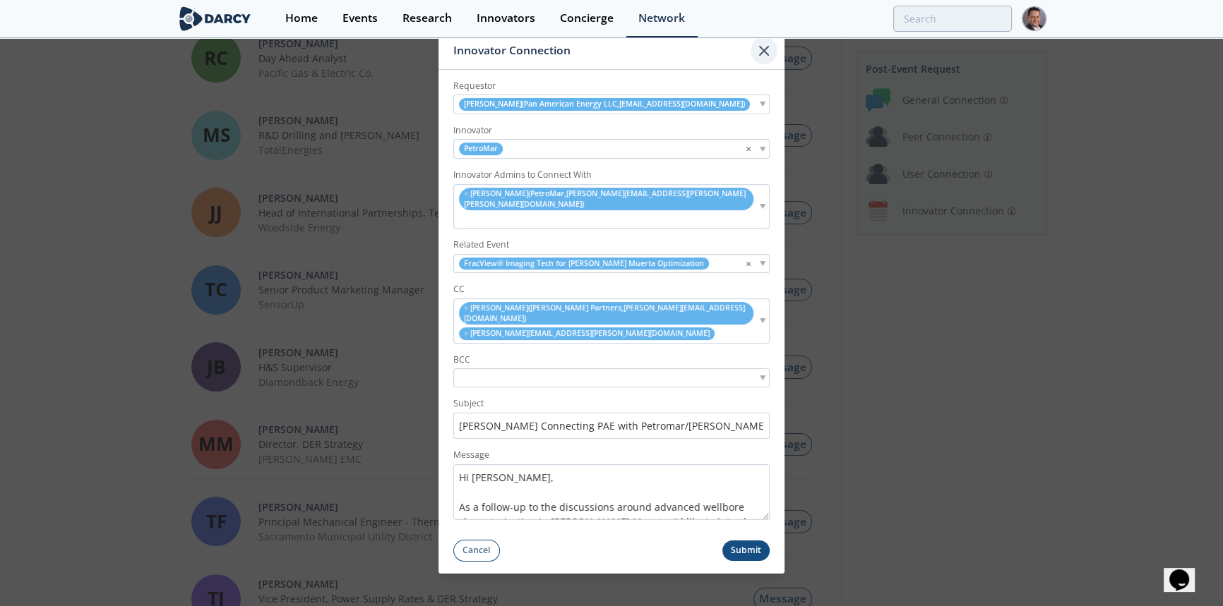
click at [762, 59] on icon at bounding box center [763, 50] width 17 height 17
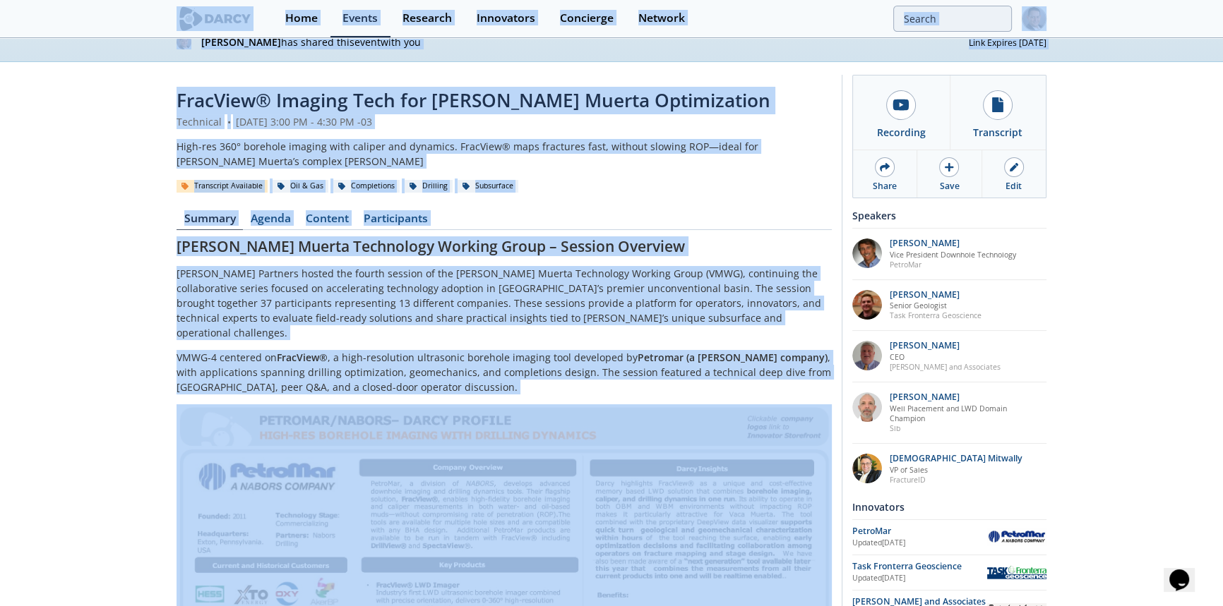
scroll to position [8, 0]
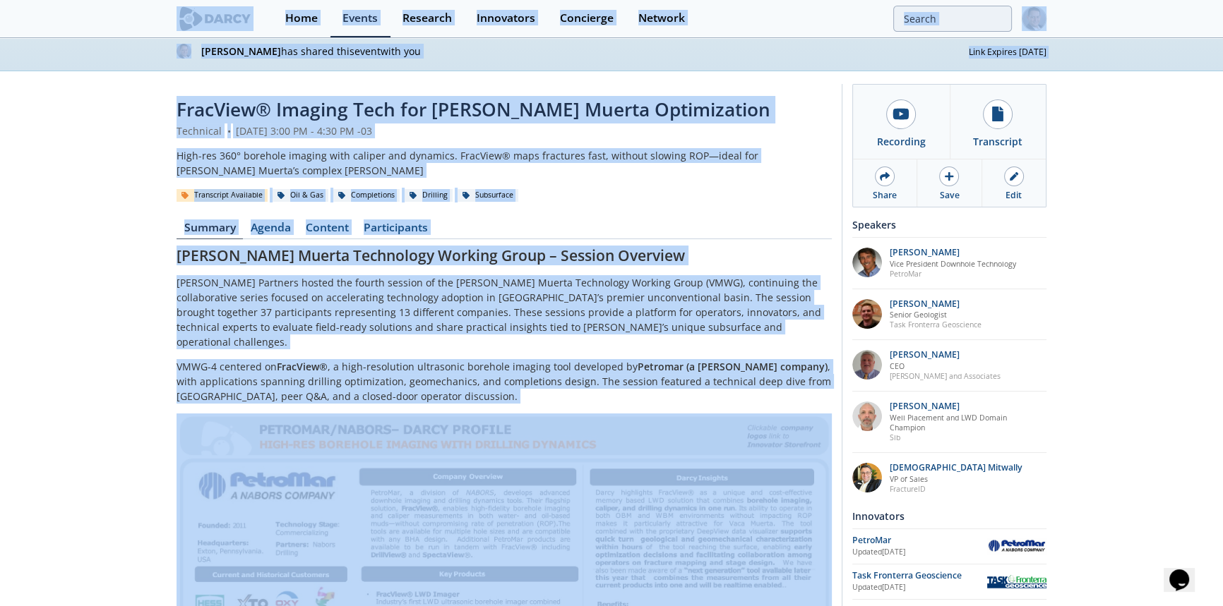
drag, startPoint x: 737, startPoint y: 545, endPoint x: 233, endPoint y: 22, distance: 726.4
click at [233, 22] on body "Home Events Research Innovators Concierge Network Miguel Armas has shared this …" at bounding box center [611, 295] width 1223 height 606
copy body "Home Events Research Innovators Concierge Network Miguel Armas has shared this …"
click at [643, 202] on div "Transcript Available Oil & Gas Completions Drilling Subsurface" at bounding box center [503, 195] width 655 height 15
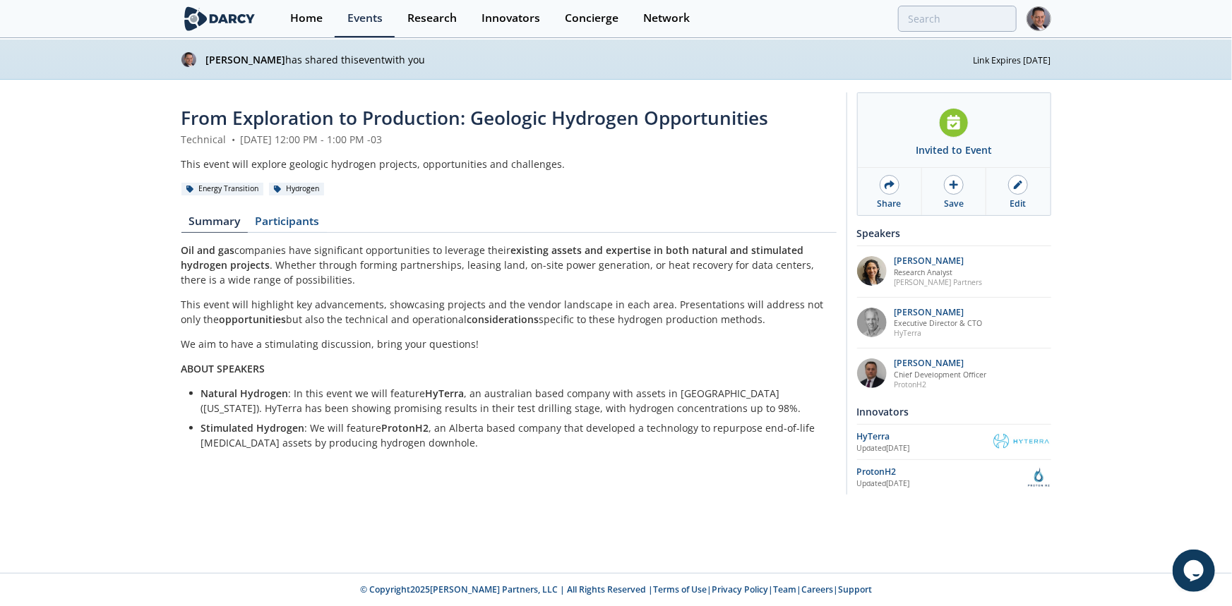
drag, startPoint x: 310, startPoint y: 228, endPoint x: 331, endPoint y: 241, distance: 25.1
click at [310, 228] on link "Participants" at bounding box center [287, 224] width 79 height 17
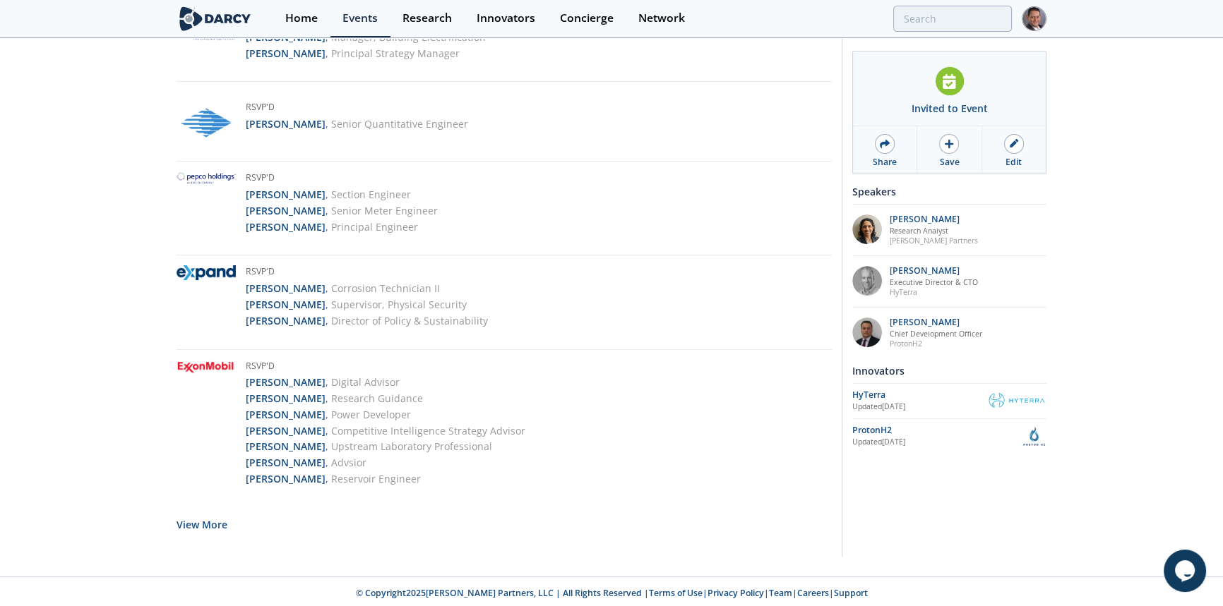
scroll to position [2700, 0]
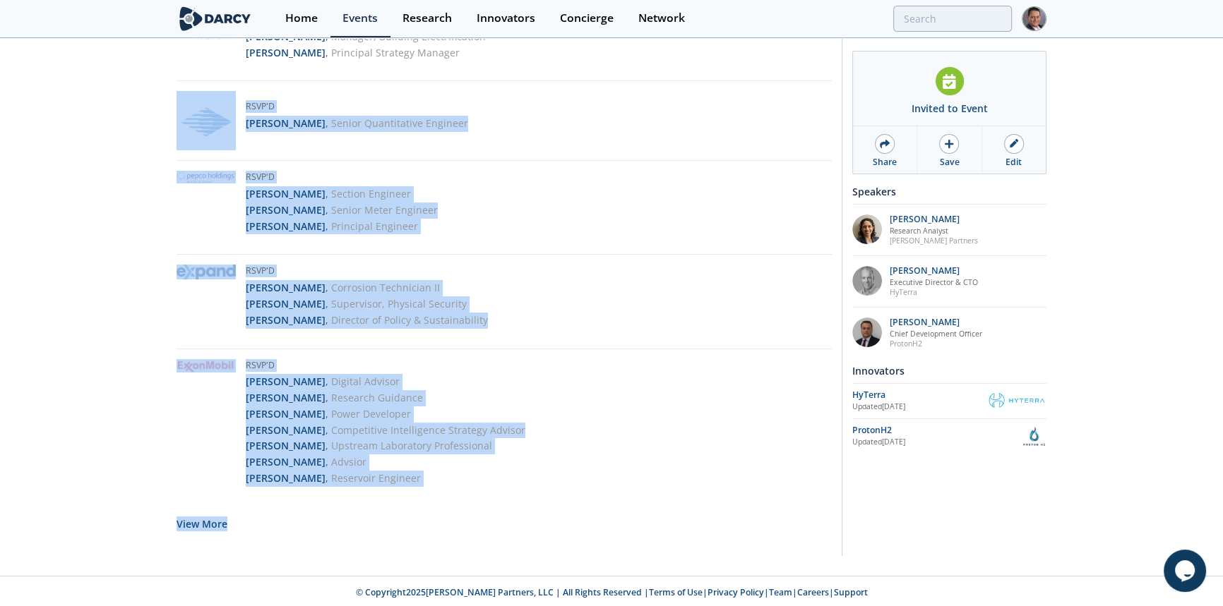
drag, startPoint x: 594, startPoint y: 494, endPoint x: 243, endPoint y: 116, distance: 516.5
click at [205, 520] on button "View More" at bounding box center [201, 524] width 51 height 35
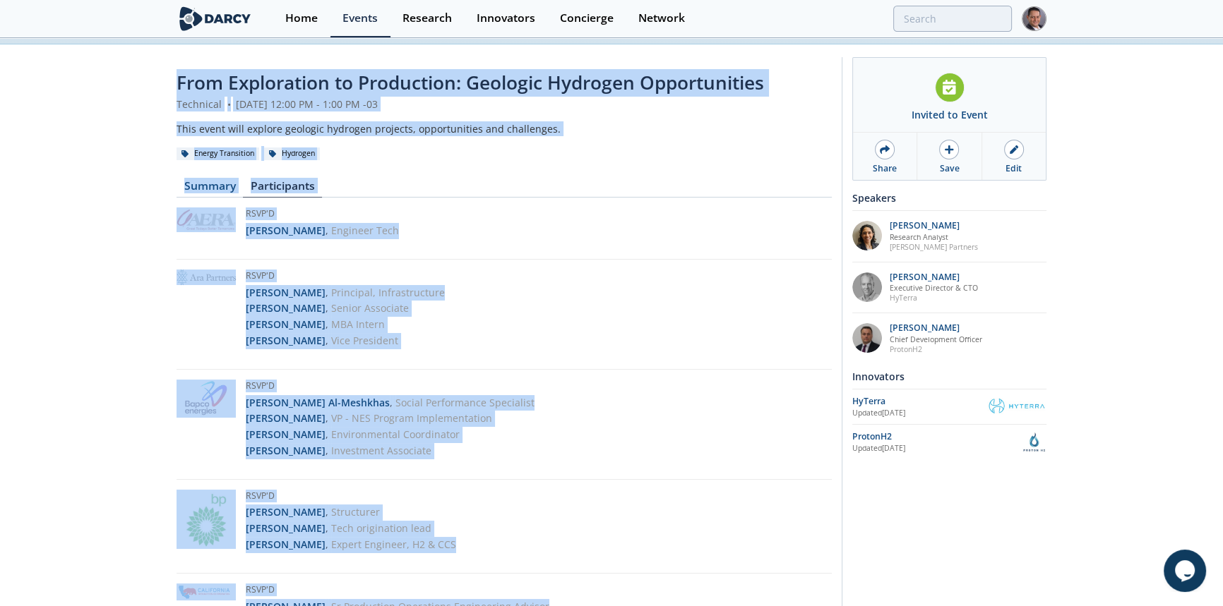
scroll to position [0, 0]
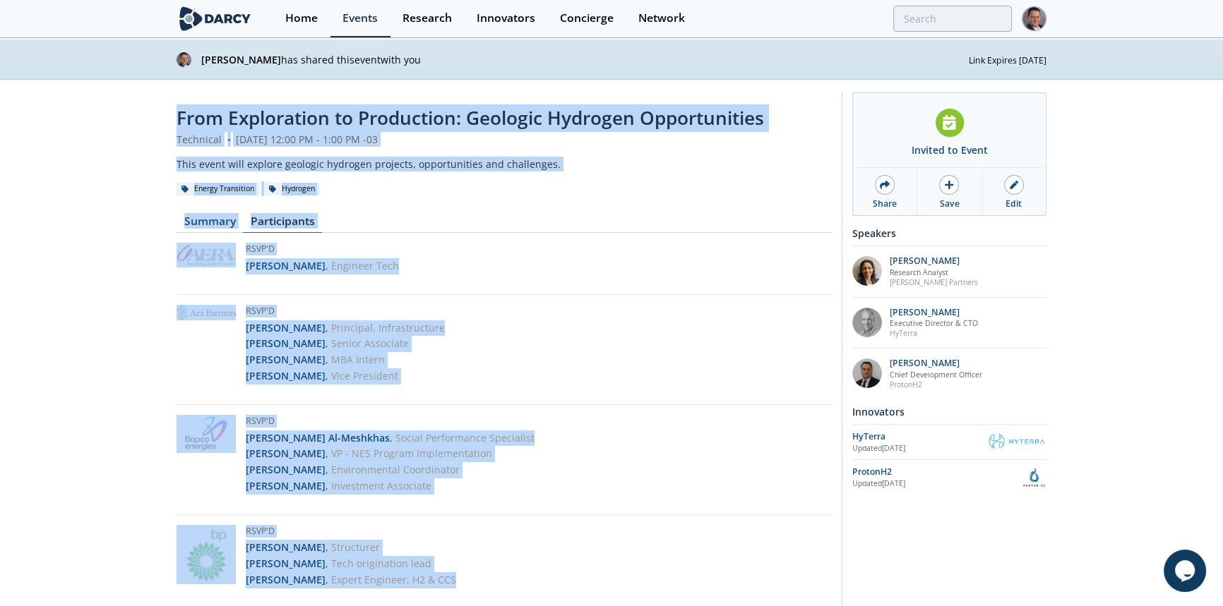
drag, startPoint x: 471, startPoint y: 239, endPoint x: 152, endPoint y: 126, distance: 337.6
copy div "From Exploration to Production: Geologic Hydrogen Opportunities Technical • Sep…"
click at [642, 191] on div "Energy Transition Hydrogen" at bounding box center [503, 188] width 655 height 15
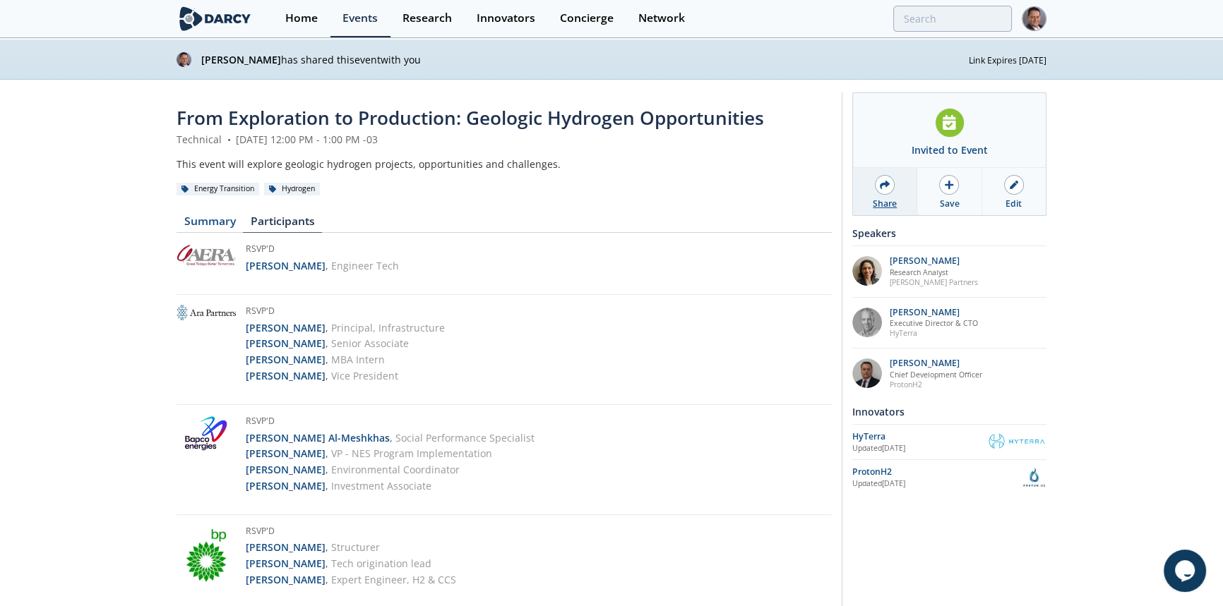
click at [882, 188] on icon at bounding box center [885, 185] width 10 height 10
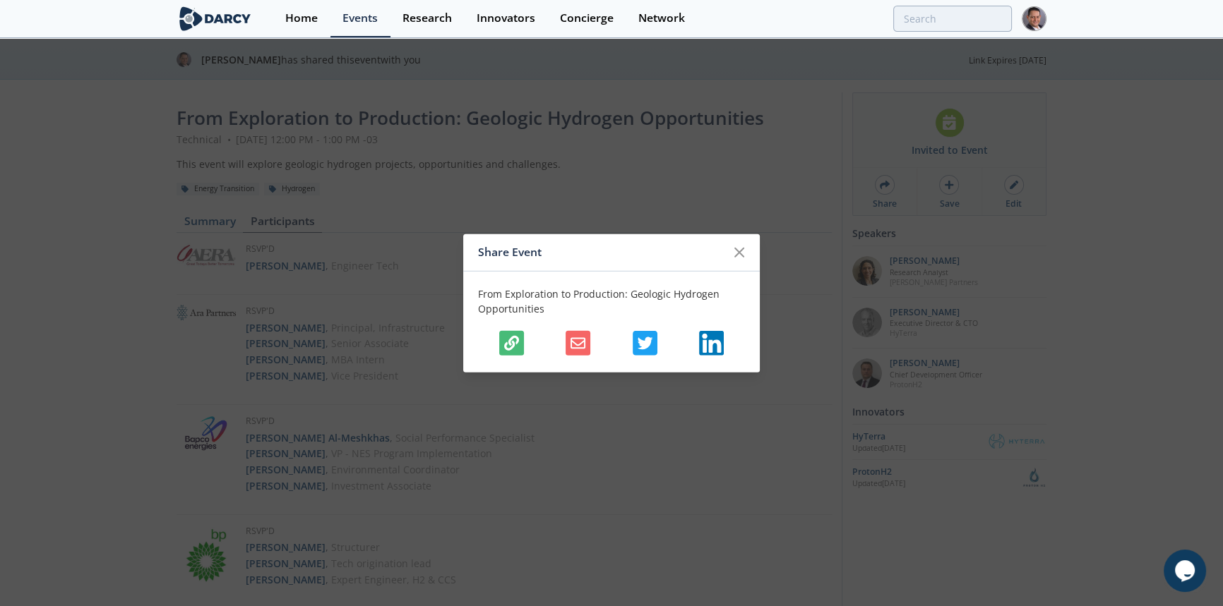
click at [516, 340] on icon "button" at bounding box center [511, 342] width 15 height 15
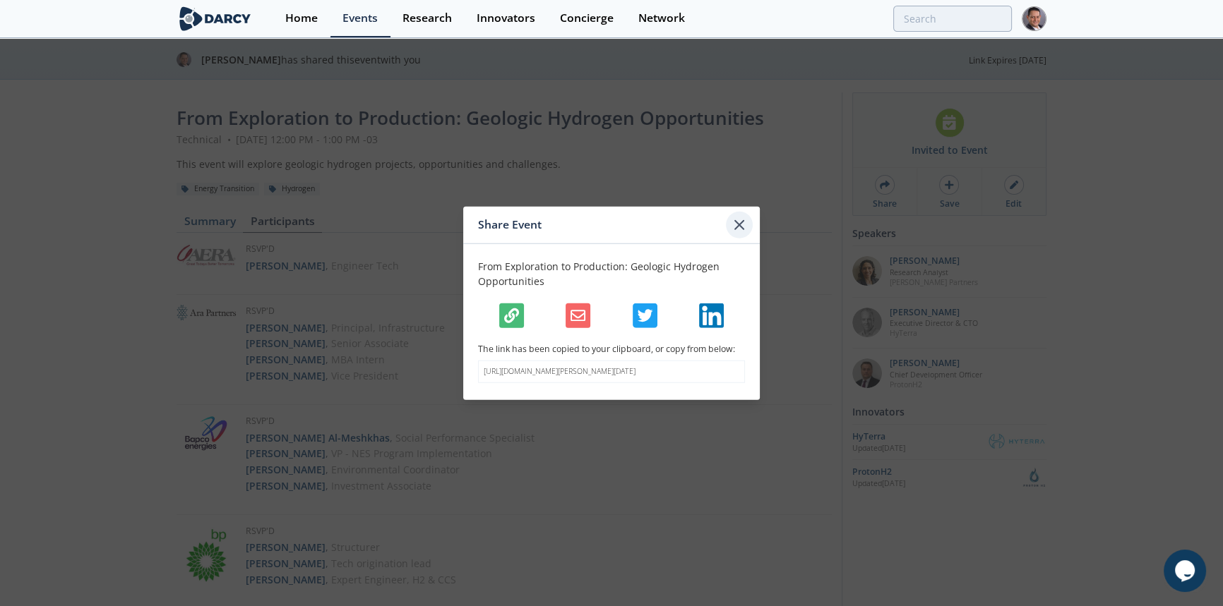
click at [741, 217] on icon at bounding box center [739, 224] width 17 height 17
